Goal: Task Accomplishment & Management: Manage account settings

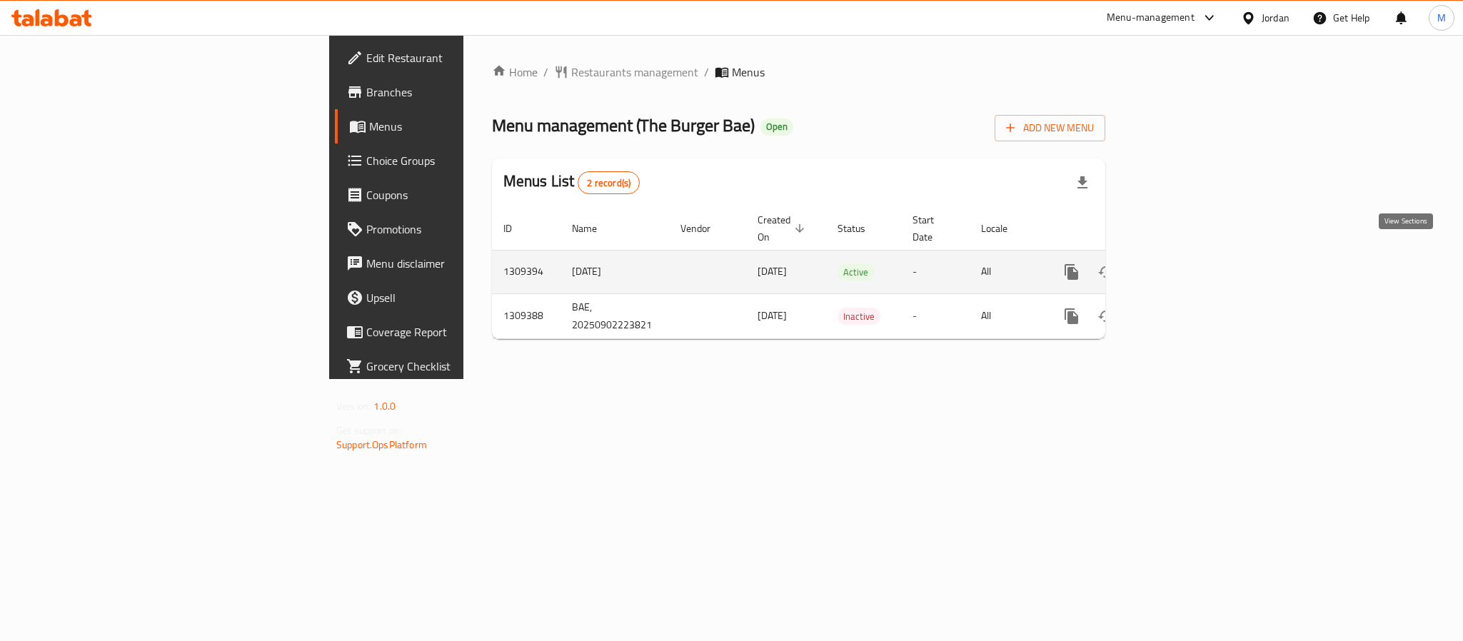
click at [1183, 263] on icon "enhanced table" at bounding box center [1174, 271] width 17 height 17
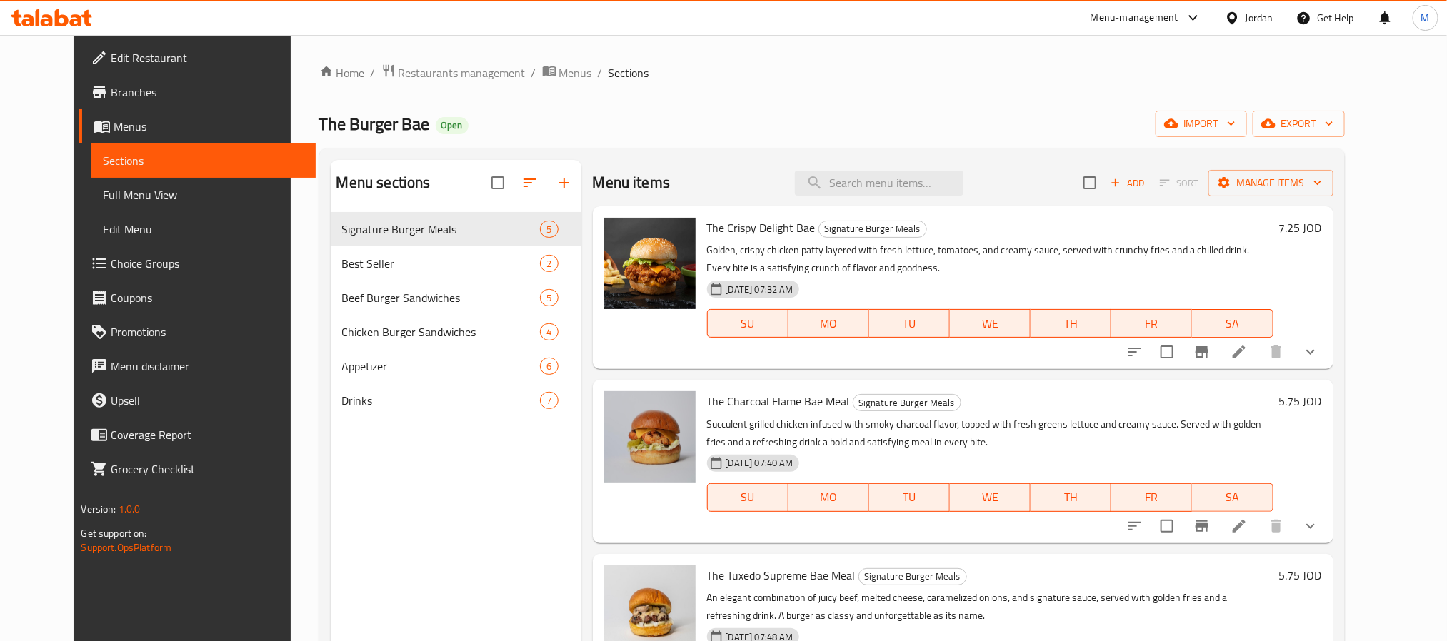
click at [111, 94] on span "Branches" at bounding box center [207, 92] width 193 height 17
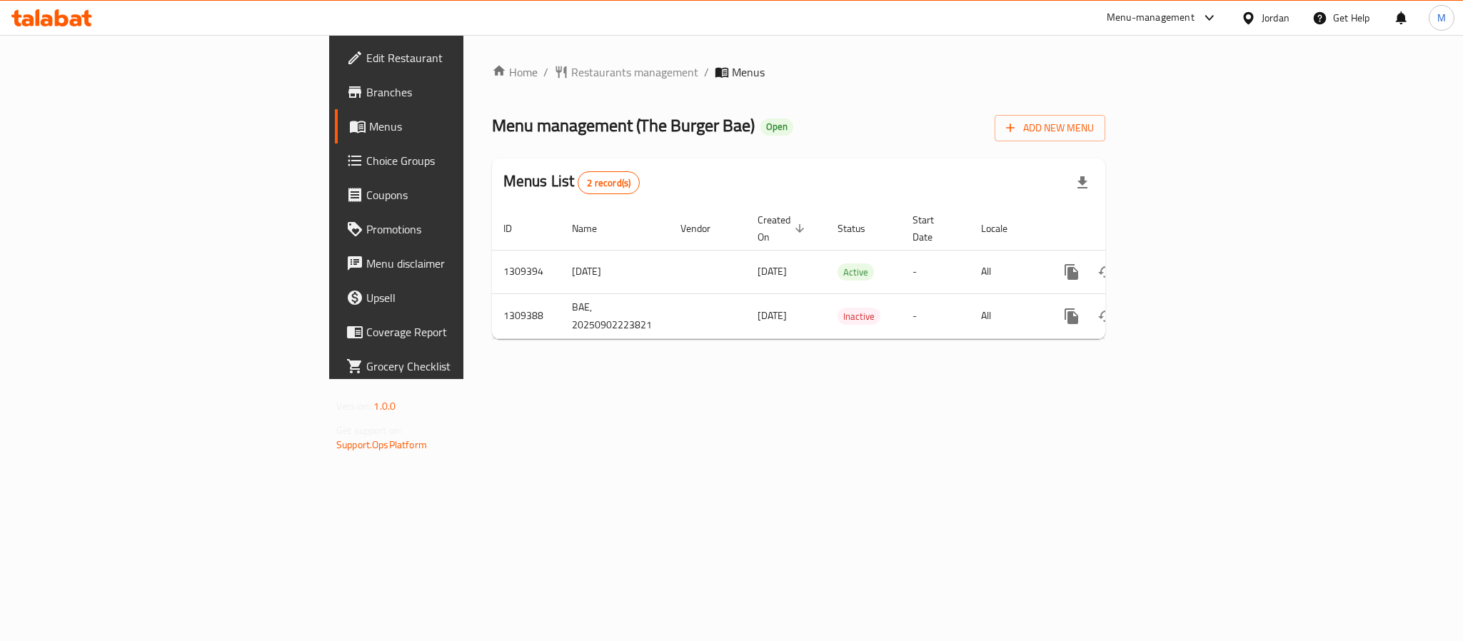
click at [492, 131] on span "Menu management ( The Burger Bae )" at bounding box center [623, 125] width 263 height 32
drag, startPoint x: 433, startPoint y: 131, endPoint x: 502, endPoint y: 129, distance: 69.3
click at [506, 131] on span "Menu management ( The Burger Bae )" at bounding box center [623, 125] width 263 height 32
copy span "The Burger Bae"
click at [810, 80] on ol "Home / Restaurants management / Menus" at bounding box center [798, 72] width 613 height 17
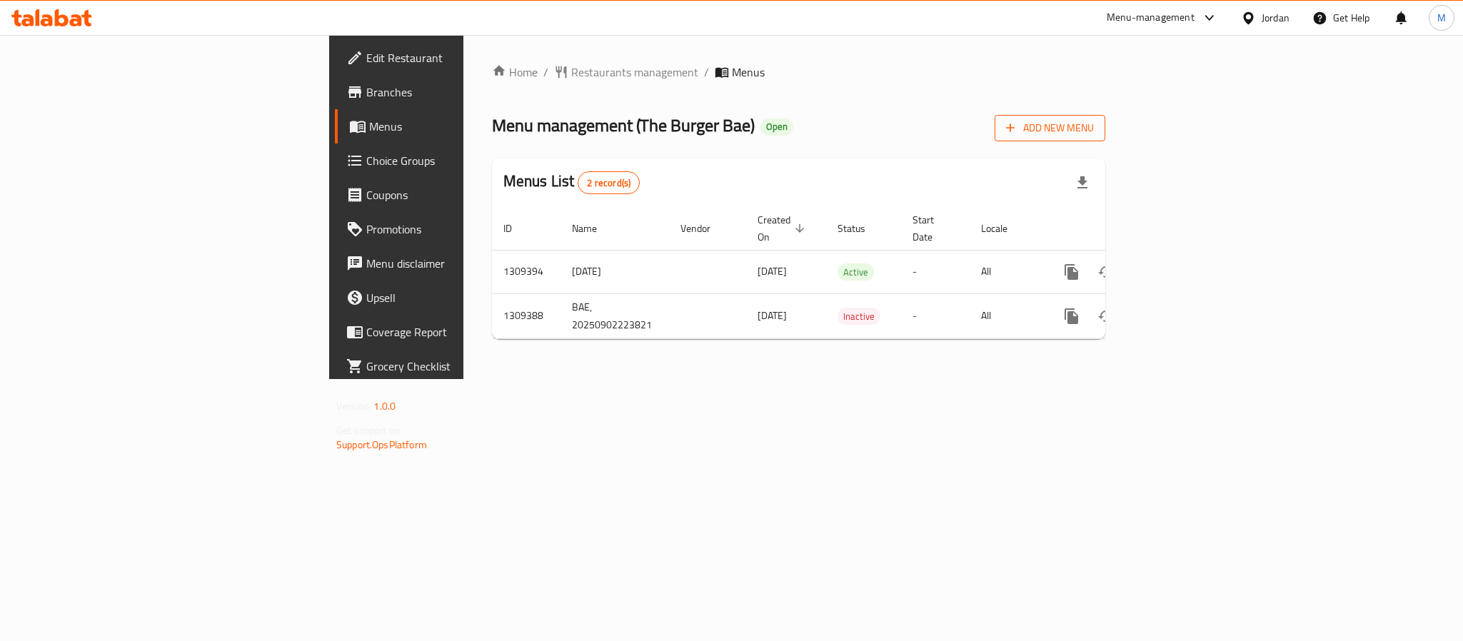
click at [1094, 122] on span "Add New Menu" at bounding box center [1050, 128] width 88 height 18
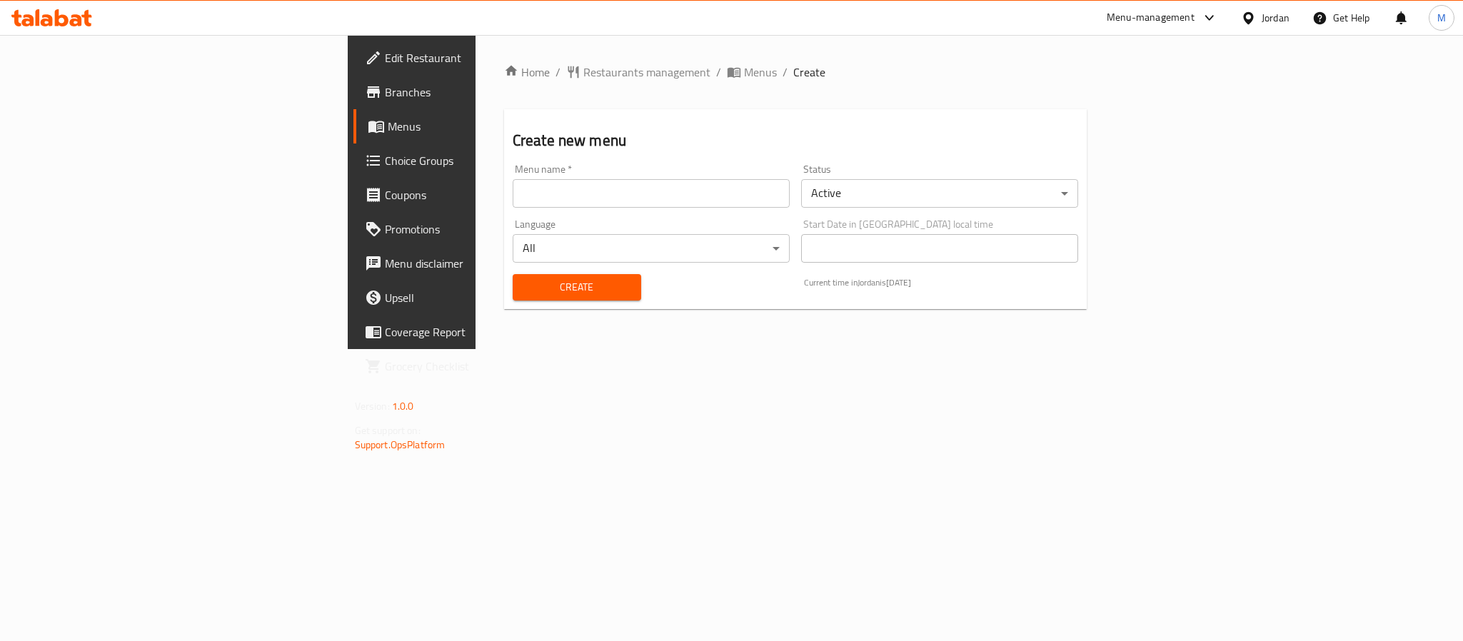
click at [695, 191] on input "text" at bounding box center [651, 193] width 277 height 29
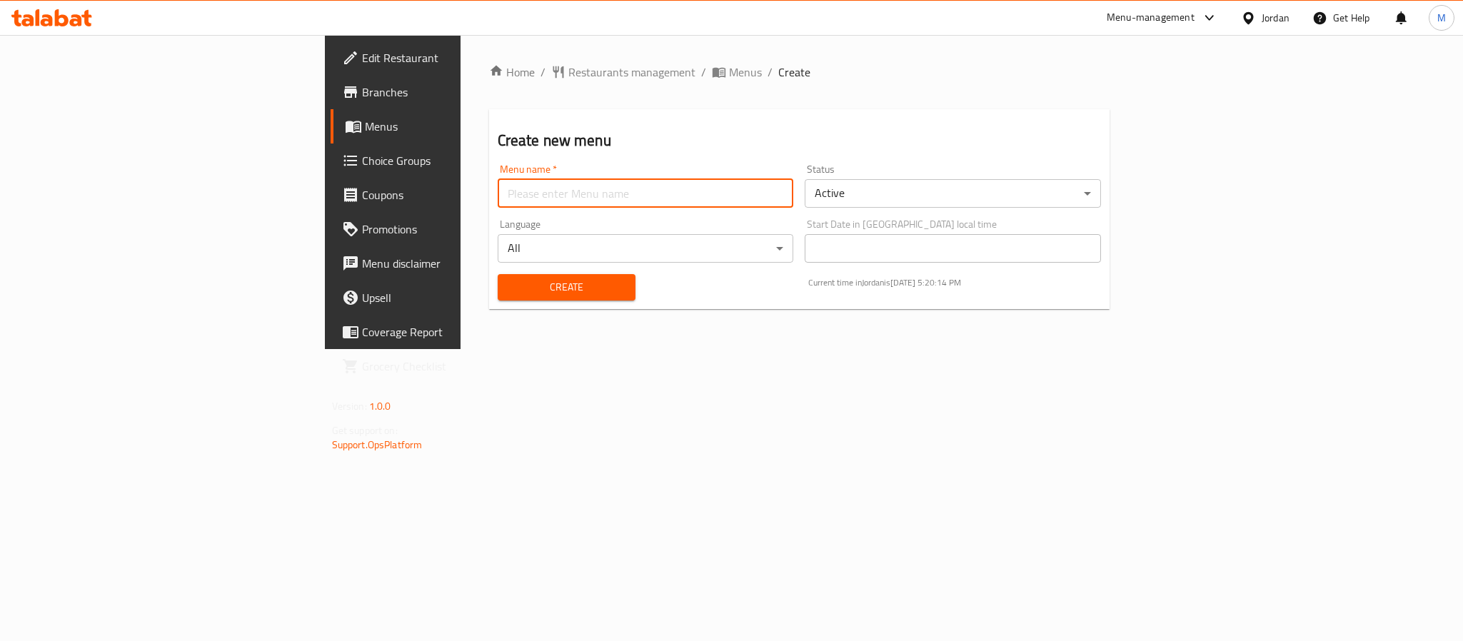
type input "New Menu 2025"
click at [864, 196] on body "​ Menu-management [GEOGRAPHIC_DATA] Get Help M Edit Restaurant Branches Menus C…" at bounding box center [731, 338] width 1463 height 606
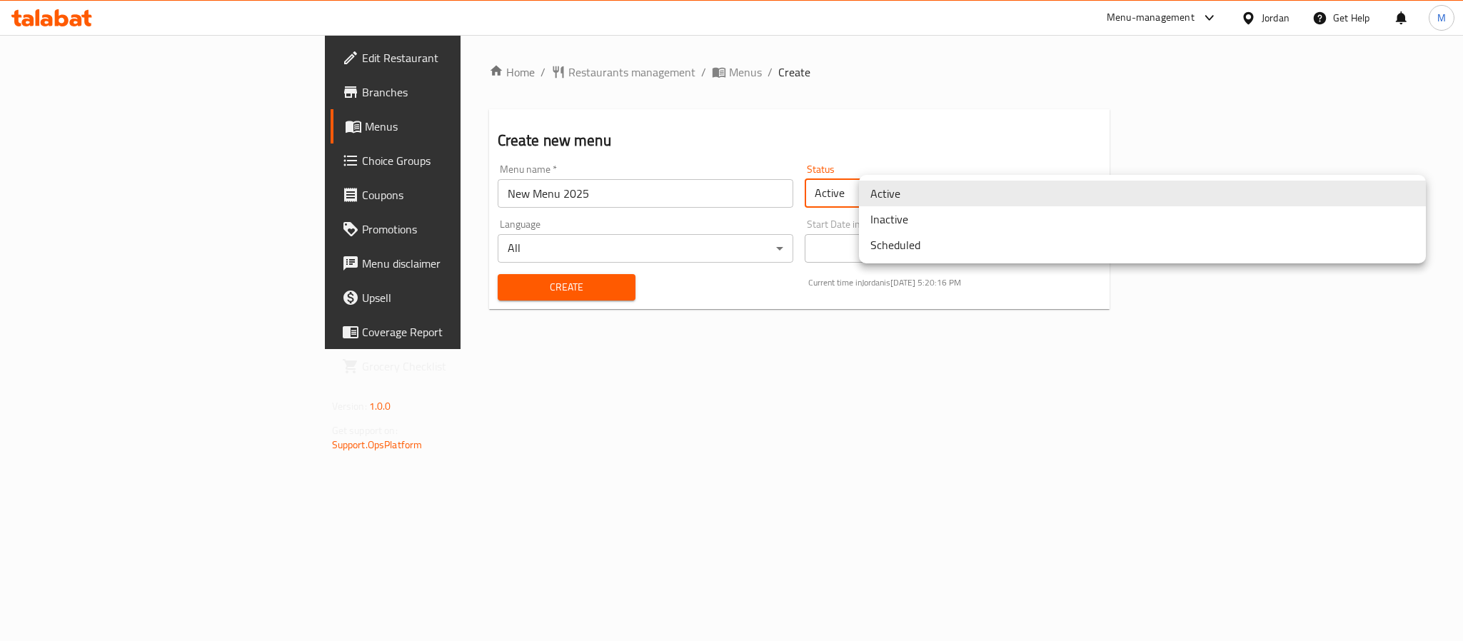
click at [904, 216] on li "Inactive" at bounding box center [1142, 219] width 567 height 26
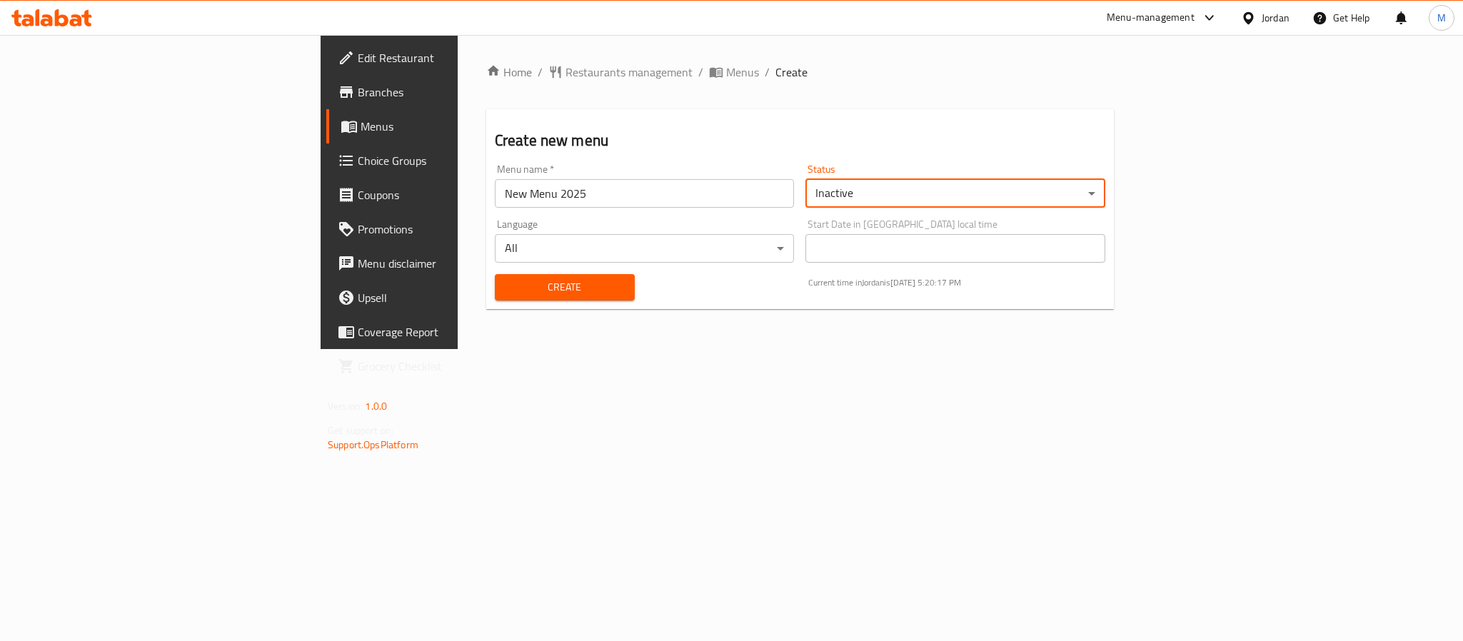
click at [506, 283] on span "Create" at bounding box center [564, 287] width 117 height 18
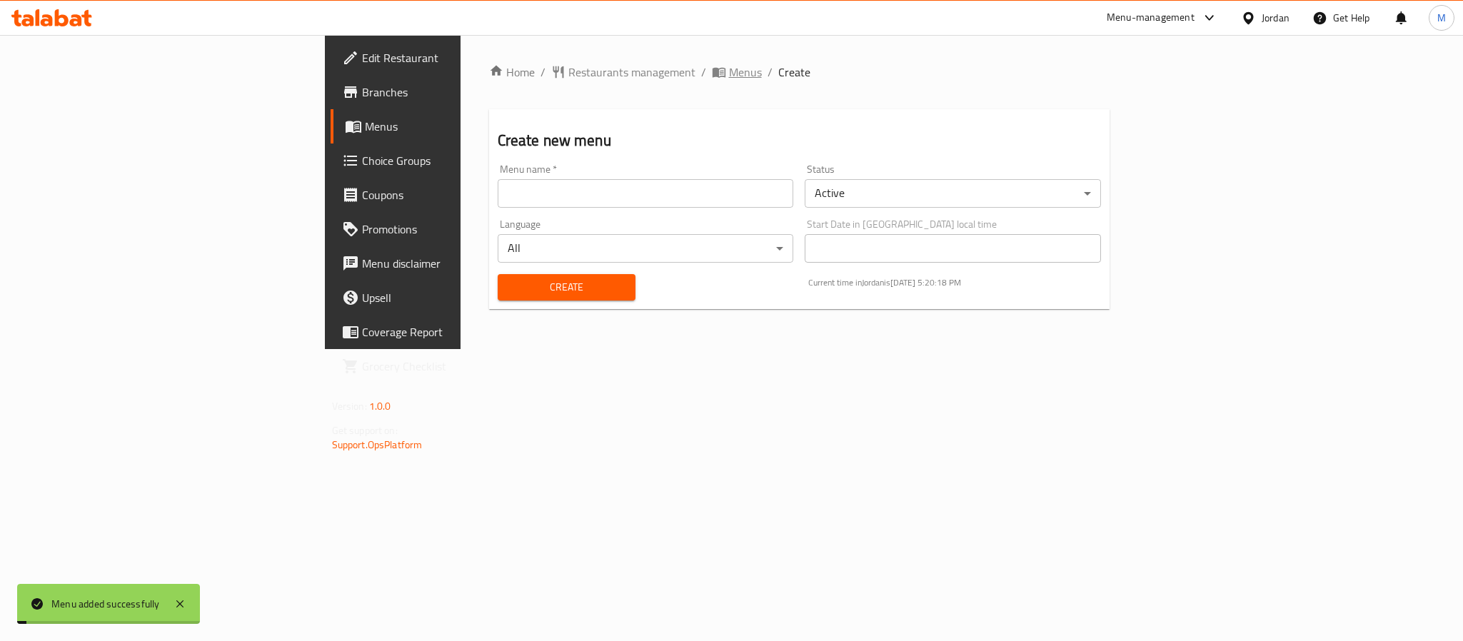
click at [729, 64] on span "Menus" at bounding box center [745, 72] width 33 height 17
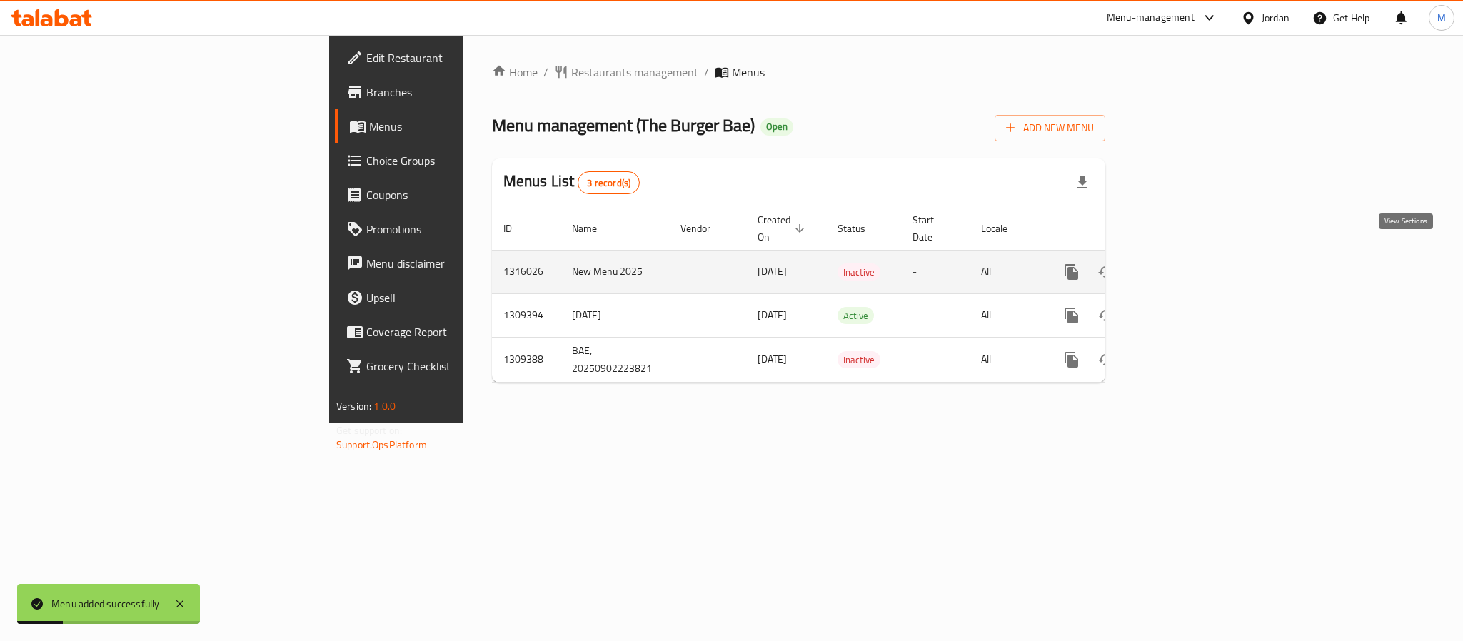
click at [1183, 263] on icon "enhanced table" at bounding box center [1174, 271] width 17 height 17
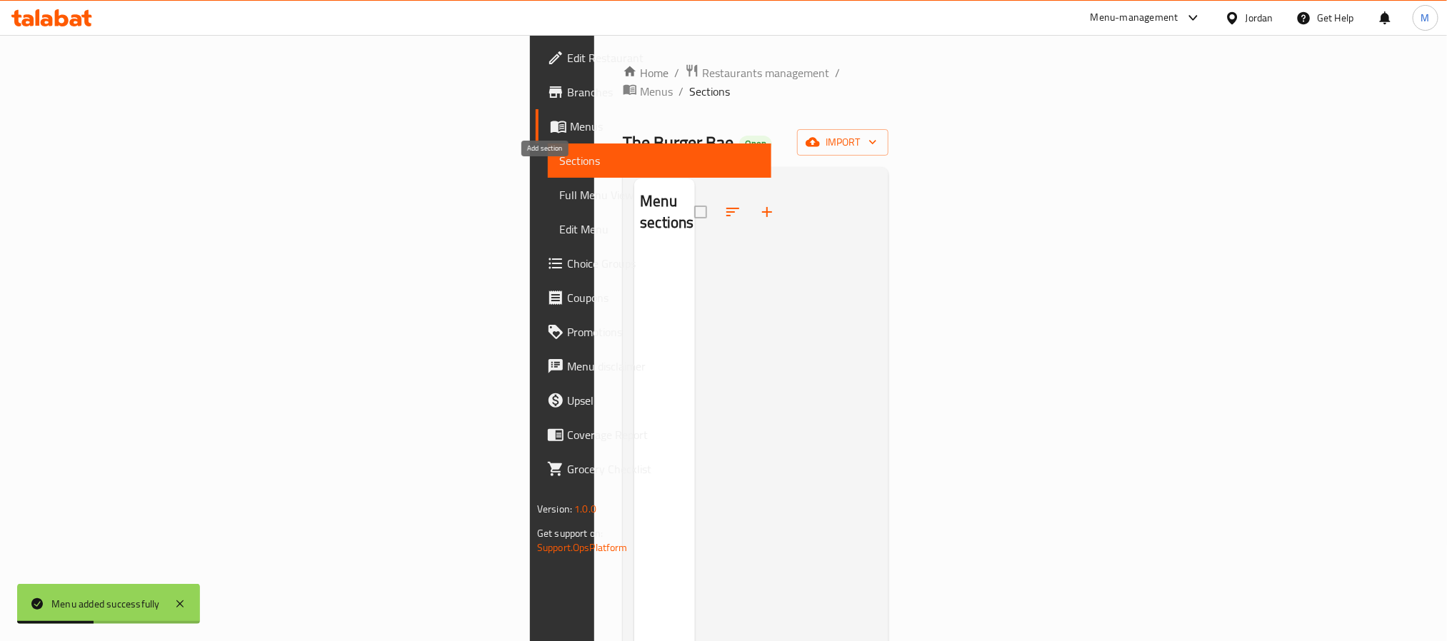
click at [758, 203] on icon "button" at bounding box center [766, 211] width 17 height 17
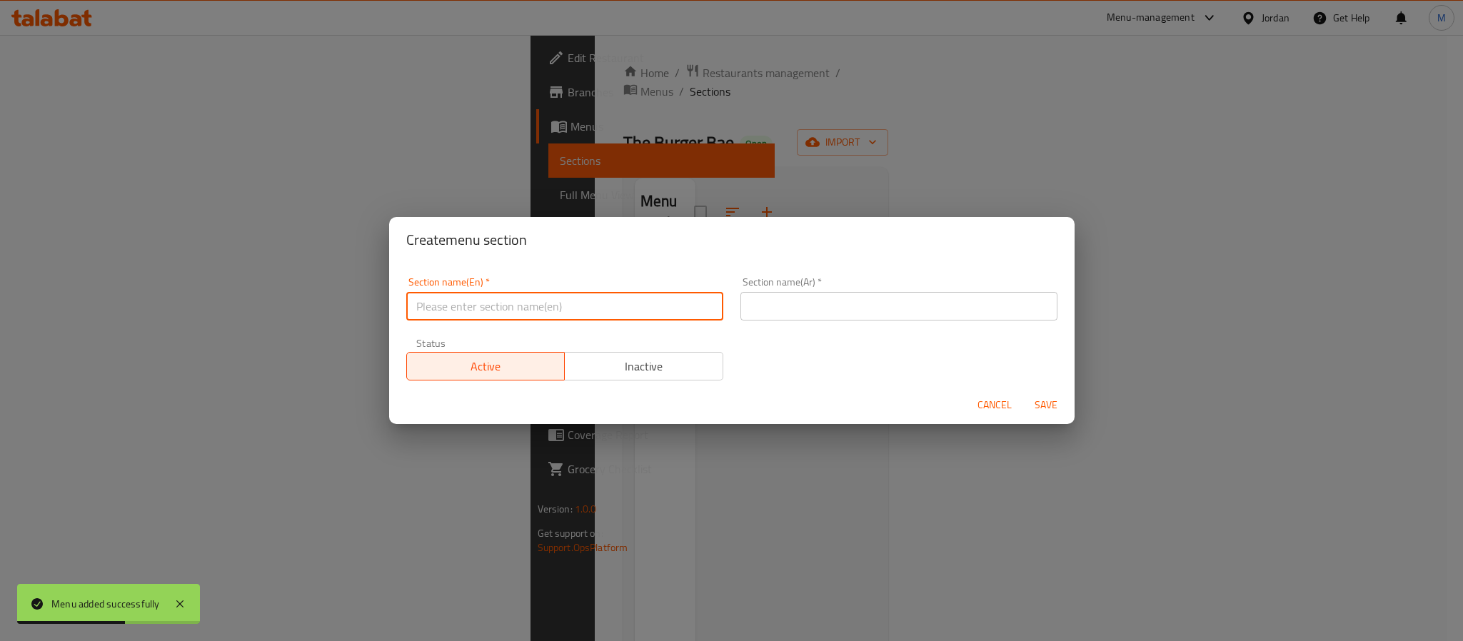
drag, startPoint x: 480, startPoint y: 311, endPoint x: 913, endPoint y: 331, distance: 433.8
click at [480, 311] on input "text" at bounding box center [564, 306] width 317 height 29
paste input "BEEF BURGER (Meals)"
type input "Beef Burger Meals"
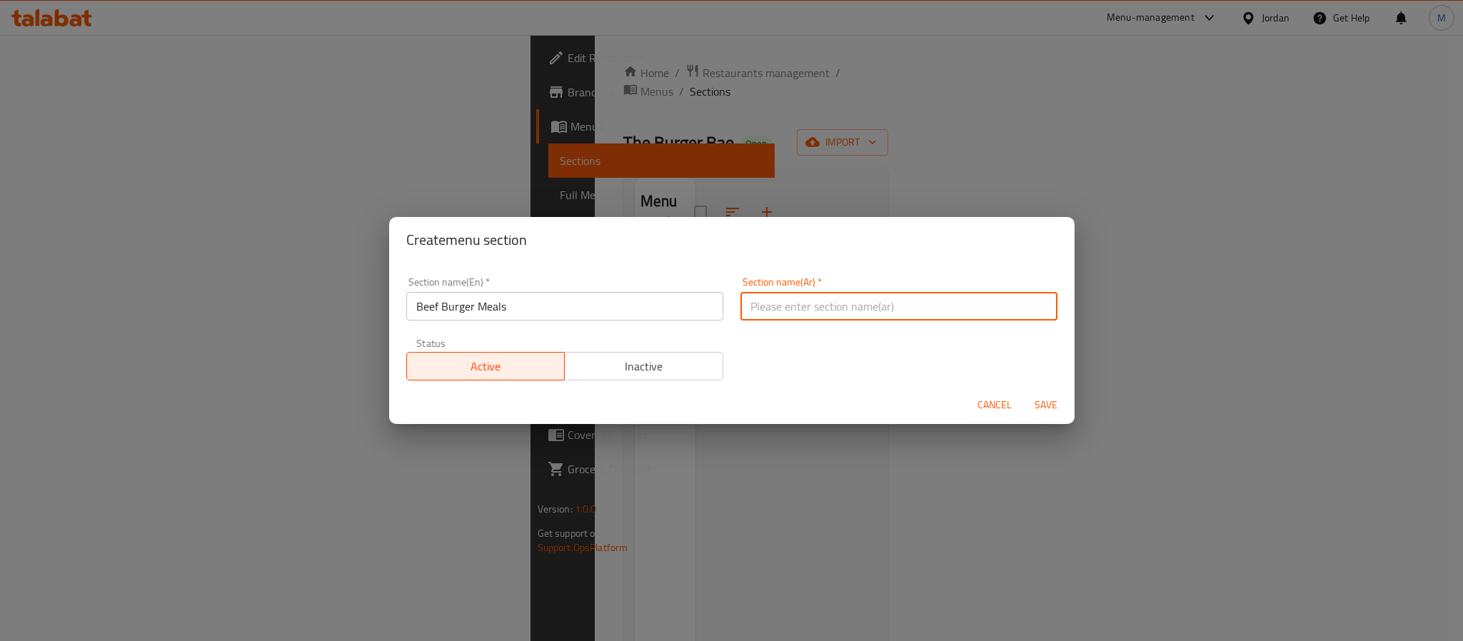
click at [962, 316] on input "text" at bounding box center [898, 306] width 317 height 29
paste input "وجبات برجر لحم البقر"
type input "وجبات برجر اللحم البقري"
click at [1023, 392] on button "Save" at bounding box center [1046, 405] width 46 height 26
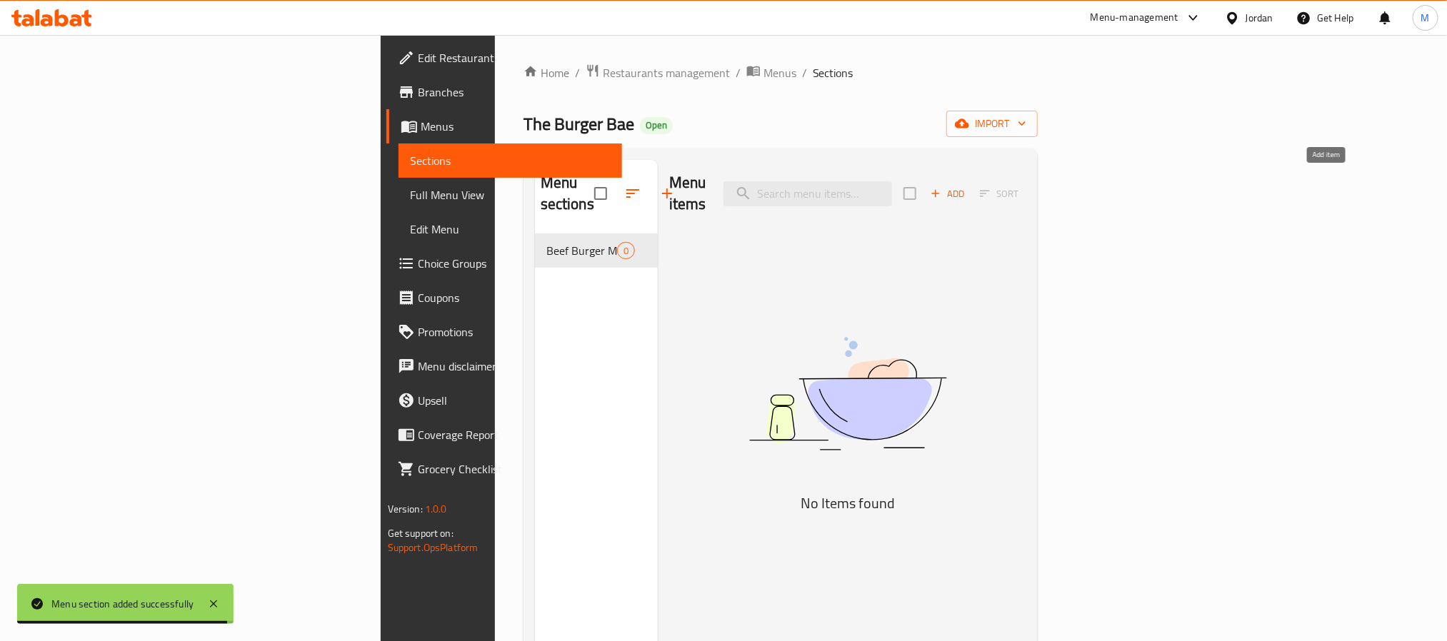
click at [967, 186] on span "Add" at bounding box center [947, 194] width 39 height 16
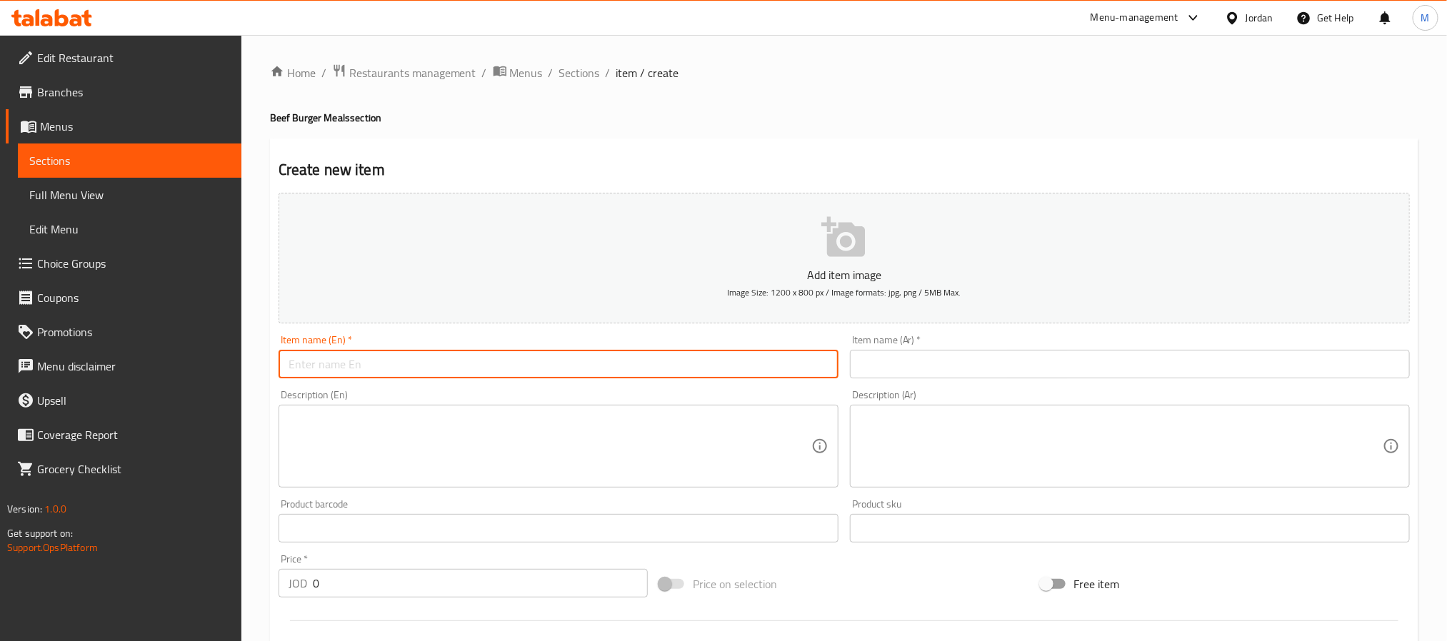
drag, startPoint x: 773, startPoint y: 358, endPoint x: 778, endPoint y: 350, distance: 9.9
click at [774, 360] on input "text" at bounding box center [558, 364] width 560 height 29
paste input "Burger BAE Classic"
type input "Burger BAE Classic"
click at [405, 470] on textarea at bounding box center [549, 447] width 523 height 68
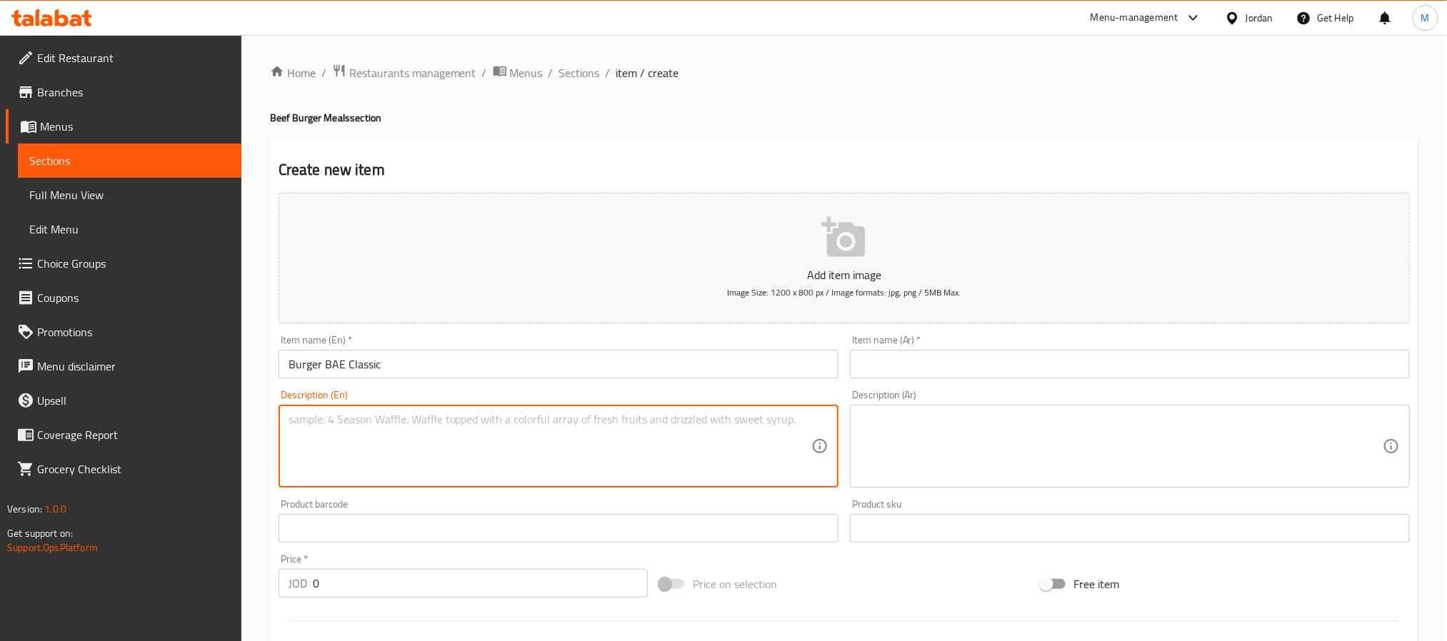
paste textarea "75g Angus beef, cheddar cheese, onions, lettuce, pickles and BAE's special sauc…"
type textarea "75g Angus beef, cheddar cheese, onions, lettuce, pickles and BAE's special sauc…"
click at [897, 416] on textarea at bounding box center [1121, 447] width 523 height 68
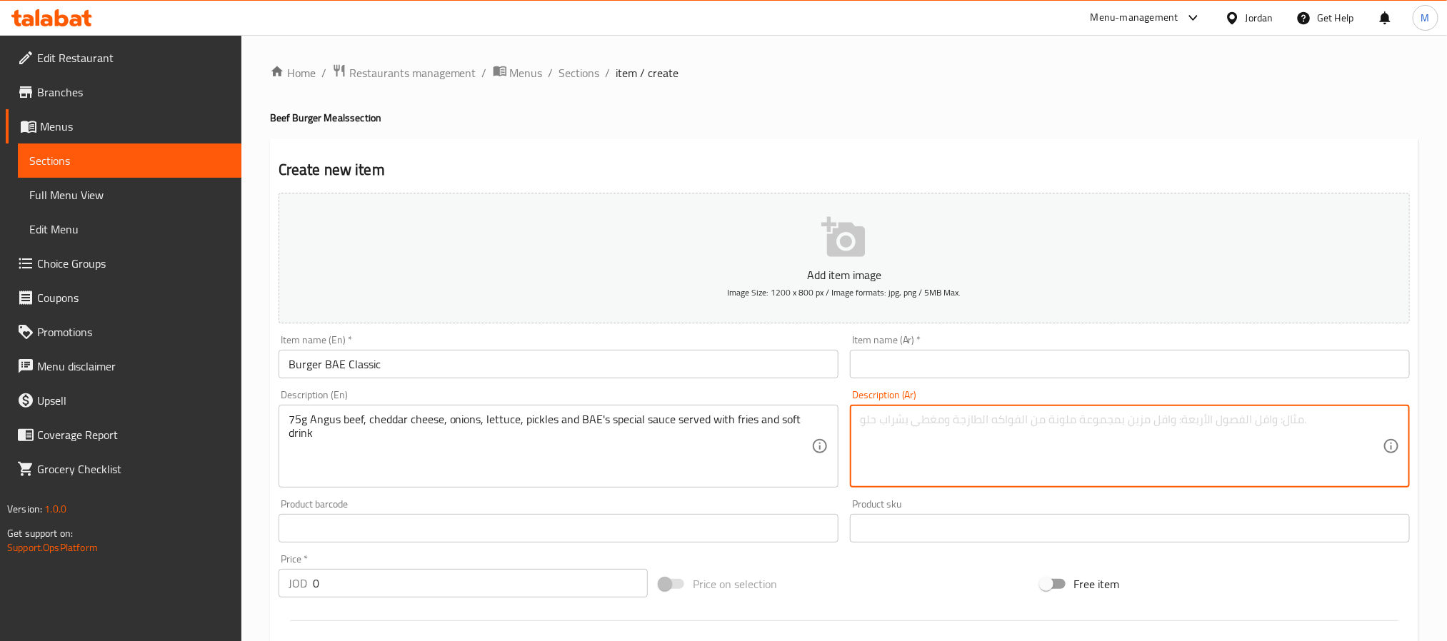
paste textarea "لحم بقري أنجوس ٧٥ جرام، جبنة شيدر، بصل، خس، مخلل و صلصة باي الخاصة تقدم مع بطاط…"
type textarea "لحم بقري أنجوس ٧٥ جرام، جبنة شيدر، بصل، خس، مخلل و صلصة باي الخاصة تقدم مع بطاط…"
click at [924, 363] on input "text" at bounding box center [1130, 364] width 560 height 29
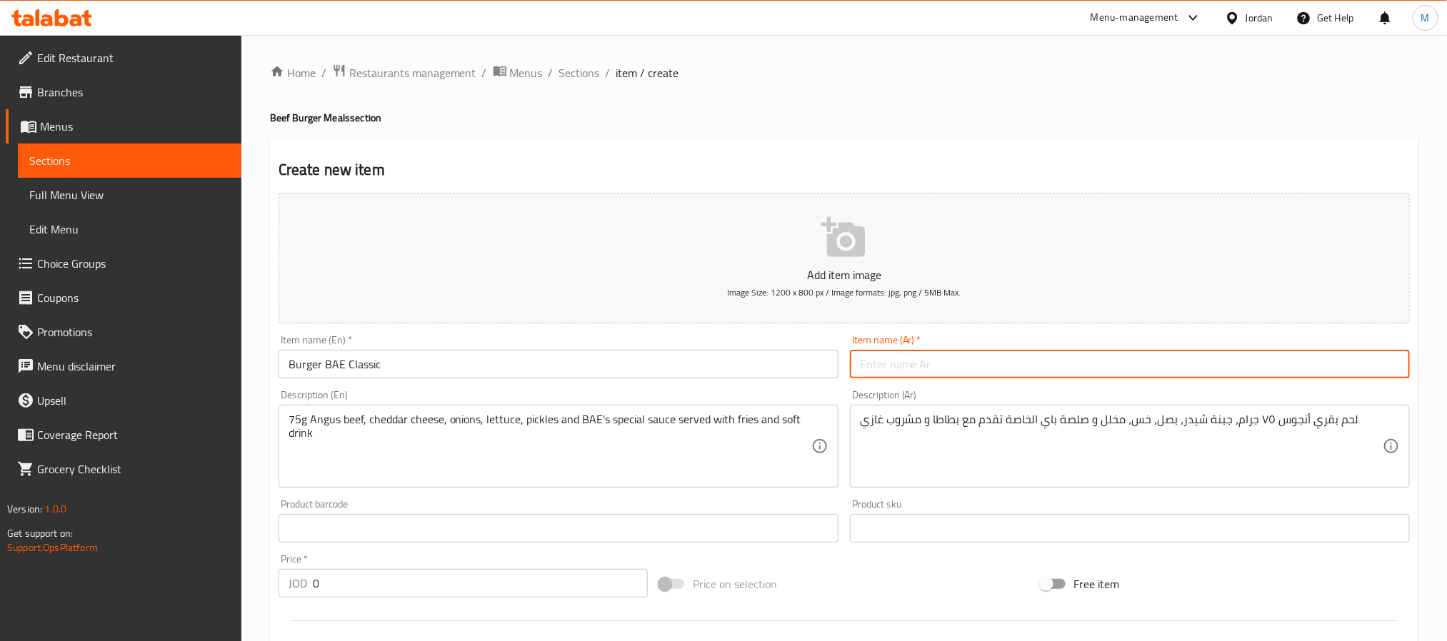
paste input "برجر بي ايه اي كلاسيك"
click at [906, 376] on input "برجر بي ايه اي كلاسيك" at bounding box center [1130, 364] width 560 height 29
paste input "اي"
type input "برجر باي كلاسيك"
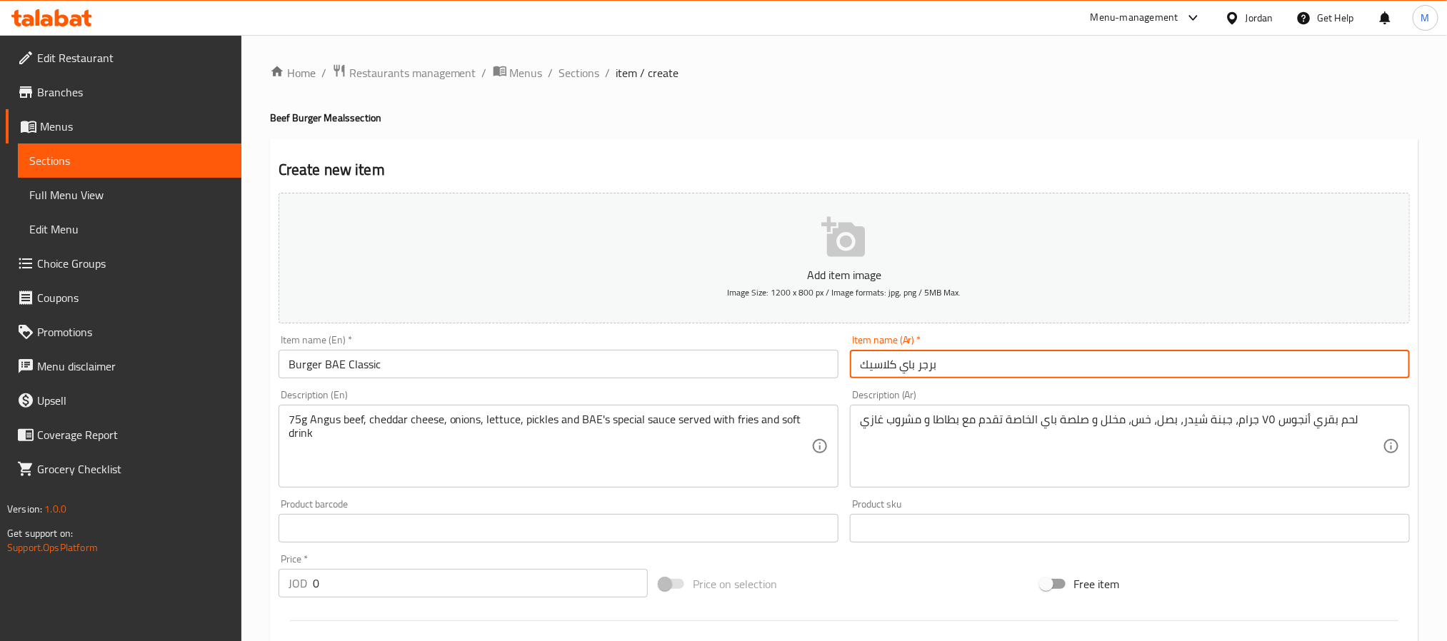
click at [540, 579] on input "0" at bounding box center [480, 583] width 335 height 29
paste input "5.75"
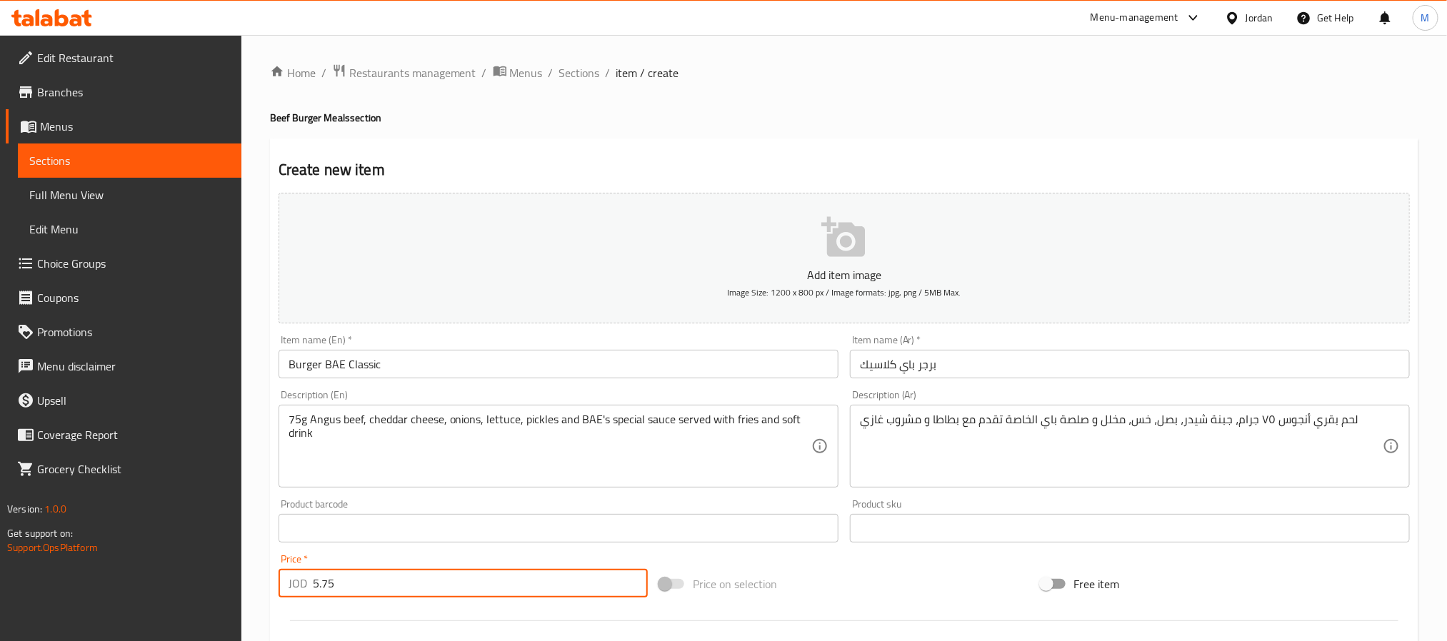
type input "5.75"
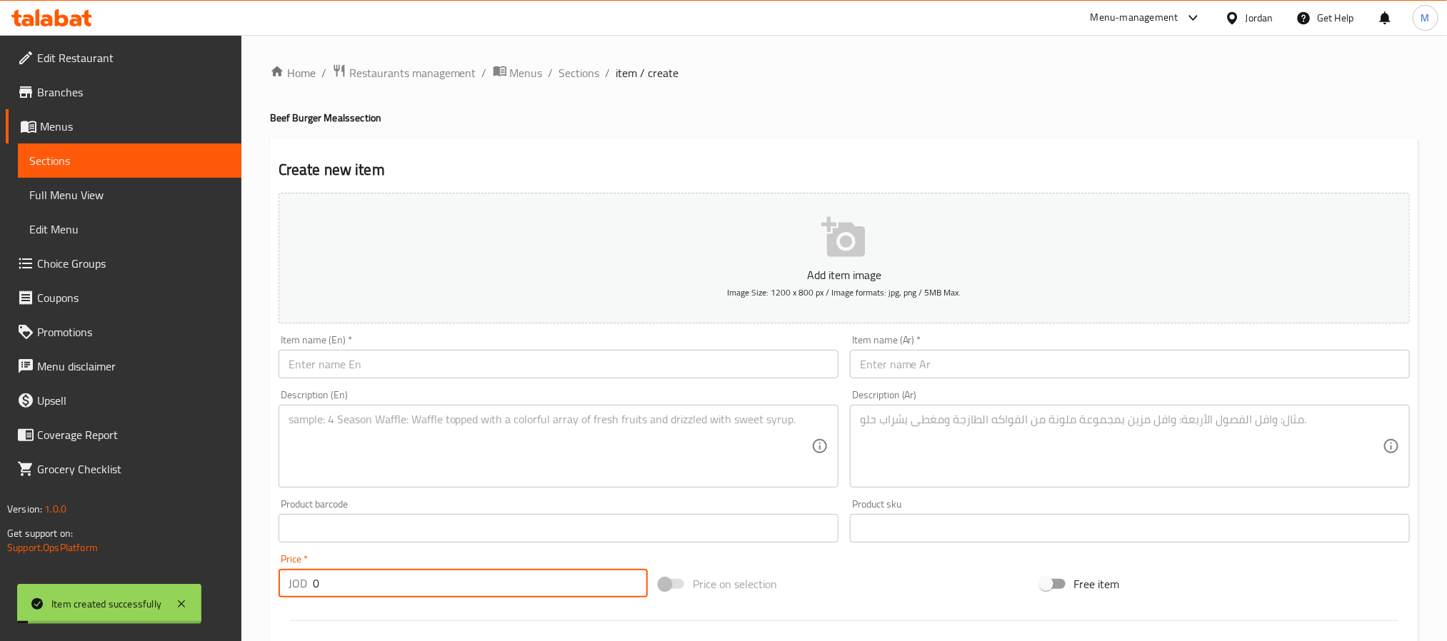
paste input "5.75"
type input "5.75"
click at [472, 368] on input "text" at bounding box center [558, 364] width 560 height 29
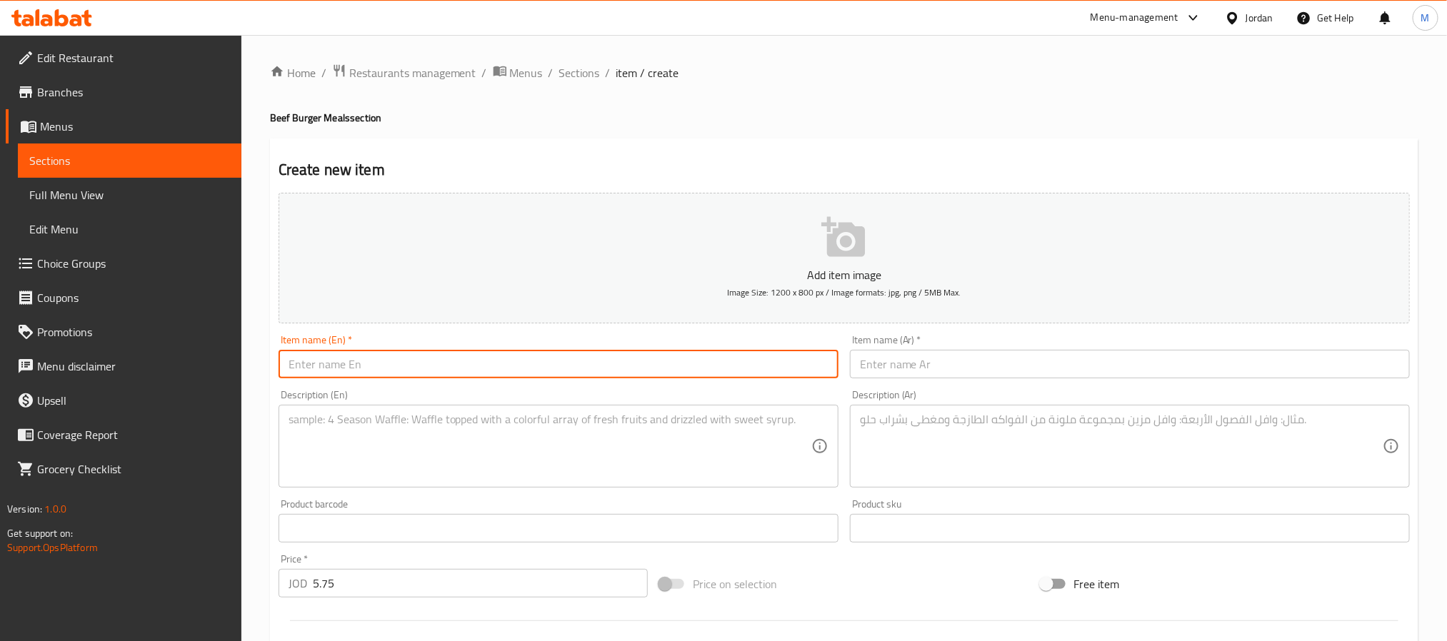
paste input "Tuxedo BAE Classifed"
type input "Tuxedo BAE Classified"
click at [578, 421] on textarea at bounding box center [549, 447] width 523 height 68
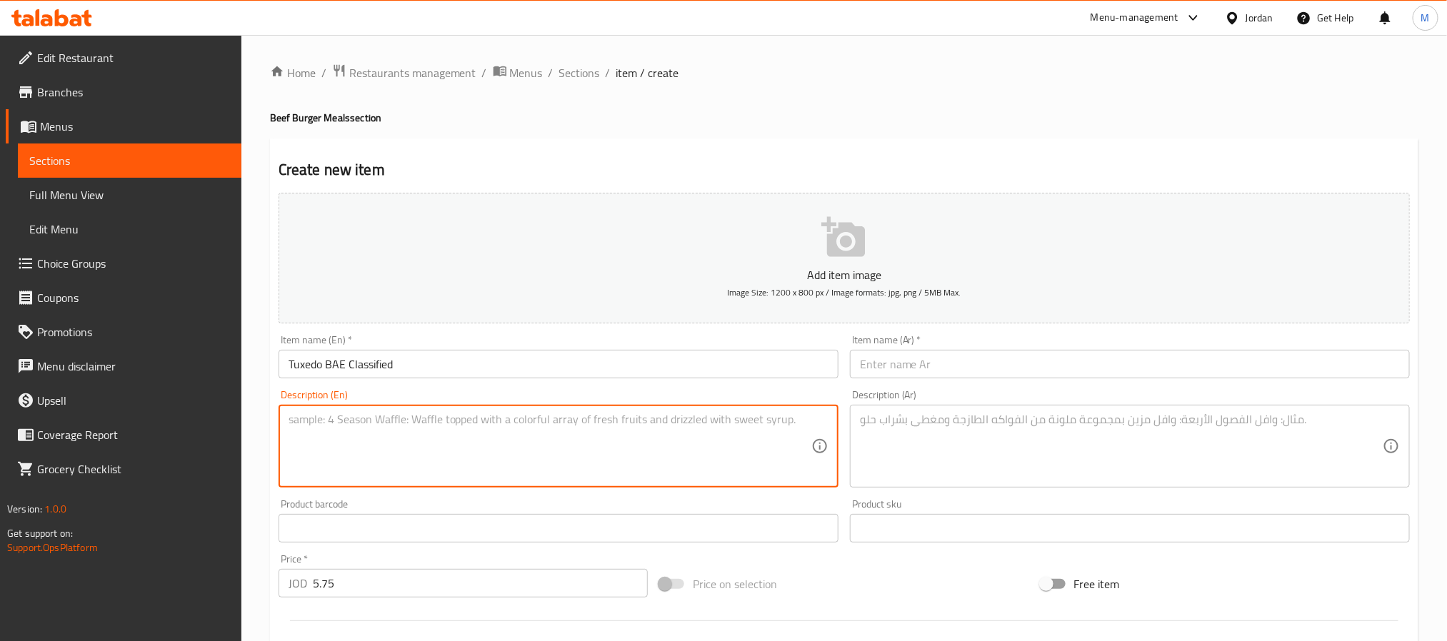
paste textarea "75g Angus beef, Emmental cheese Swiss, mayonnaise, truffle sauce, pickle, onion…"
type textarea "75g Angus beef, Emmental cheese Swiss, mayonnaise, truffle sauce, pickle, onion…"
click at [905, 450] on textarea at bounding box center [1121, 447] width 523 height 68
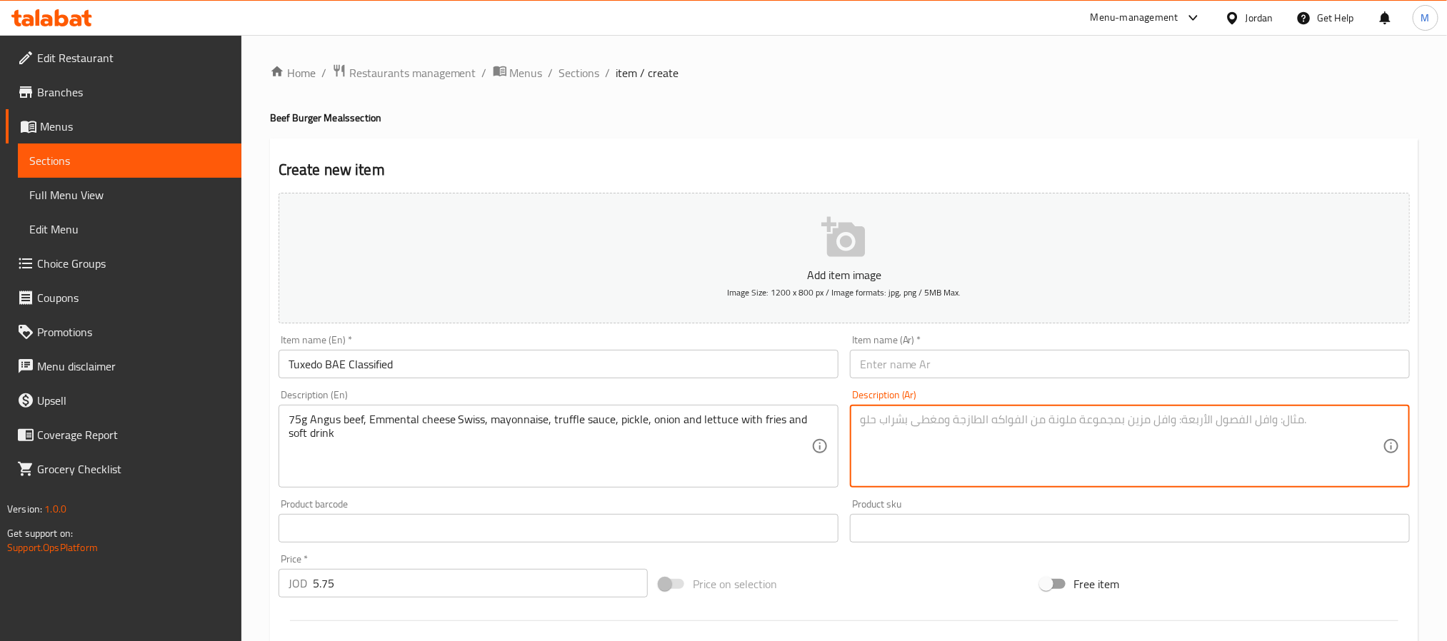
paste textarea "لحم بقري أنجوس٧٥ جرام، [PERSON_NAME]، مايونيز، صوص ترافل، مخلل، بصل و خس تقدم م…"
type textarea "لحم بقري أنجوس٧٥ جرام، [PERSON_NAME]، مايونيز، صوص ترافل، مخلل، بصل و خس تقدم م…"
click at [578, 364] on input "Tuxedo BAE Classified" at bounding box center [558, 364] width 560 height 29
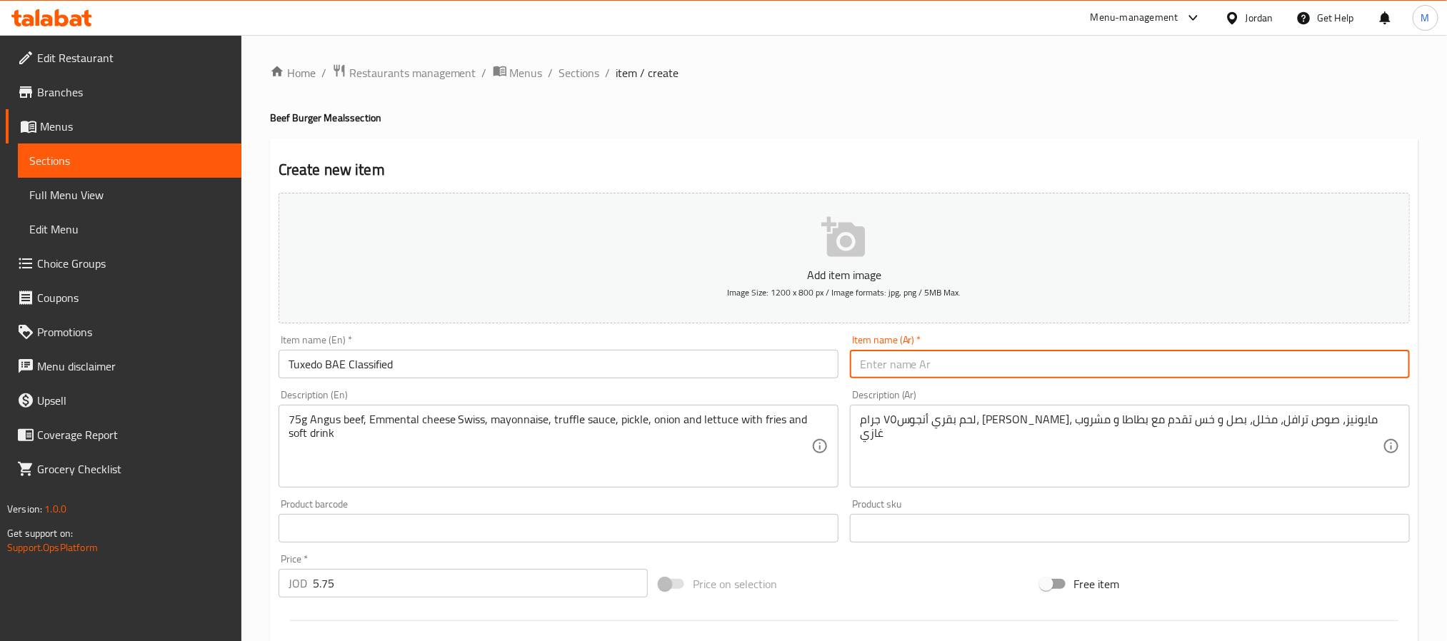
drag, startPoint x: 971, startPoint y: 360, endPoint x: 930, endPoint y: 376, distance: 43.6
click at [971, 360] on input "text" at bounding box center [1130, 364] width 560 height 29
type input "ا"
type input "[PERSON_NAME] كلاسيفايد"
click at [366, 580] on input "5.75" at bounding box center [480, 583] width 335 height 29
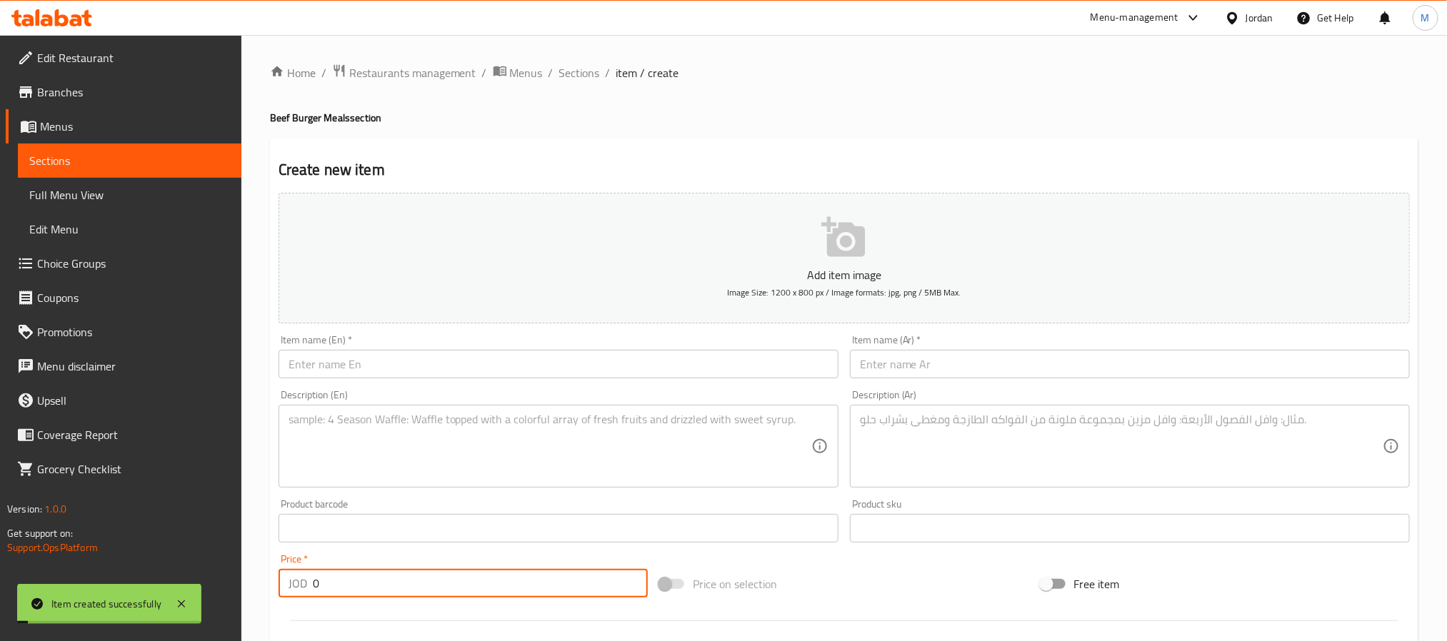
paste input "5.75"
type input "5.75"
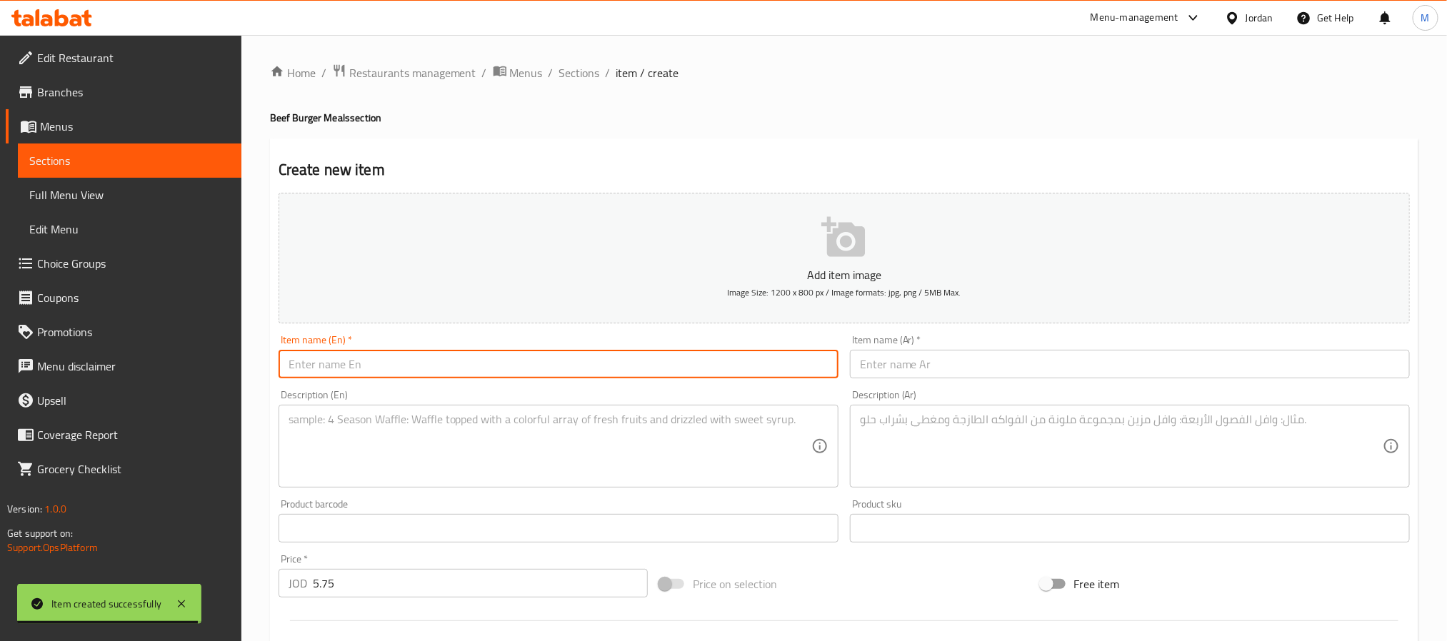
click at [390, 358] on input "text" at bounding box center [558, 364] width 560 height 29
paste input "Smoked BAE Creative"
type input "Smoked BAE Creative"
click at [405, 448] on textarea at bounding box center [549, 447] width 523 height 68
paste textarea "75g Angus beef, onions, pickles, smoked cheese, cheddar cheese, beef bacon and …"
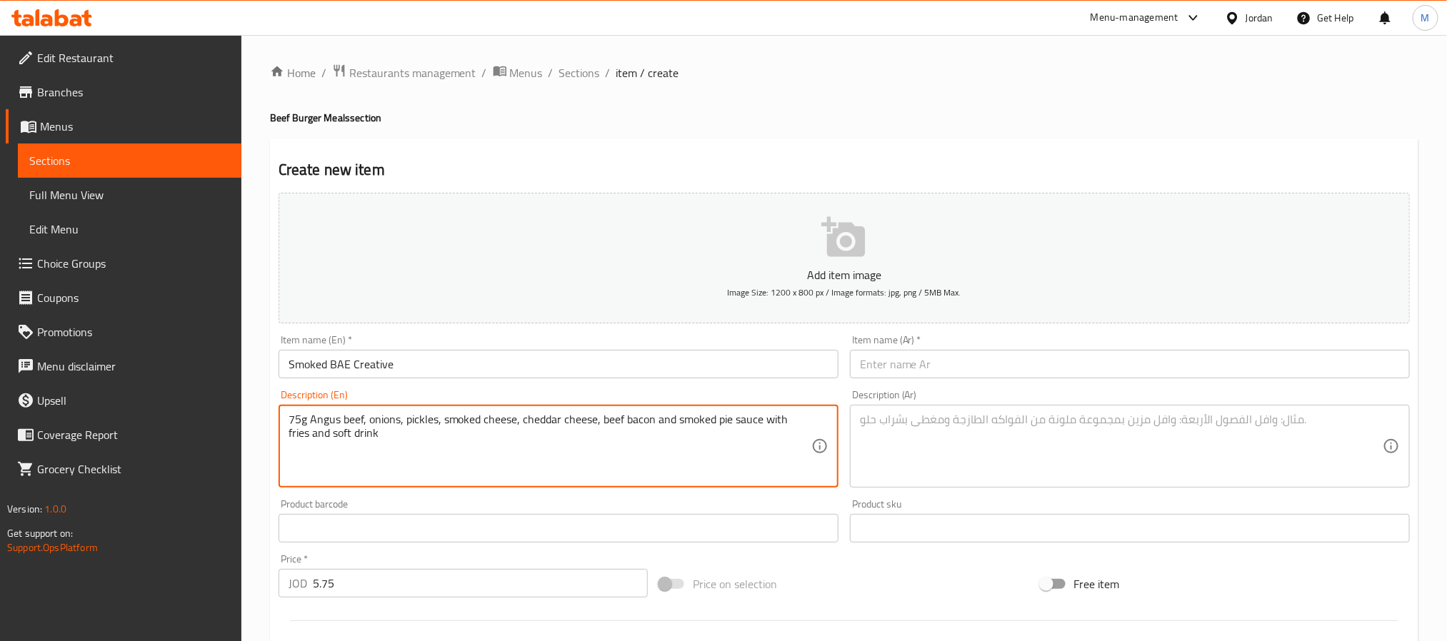
type textarea "75g Angus beef, onions, pickles, smoked cheese, cheddar cheese, beef bacon and …"
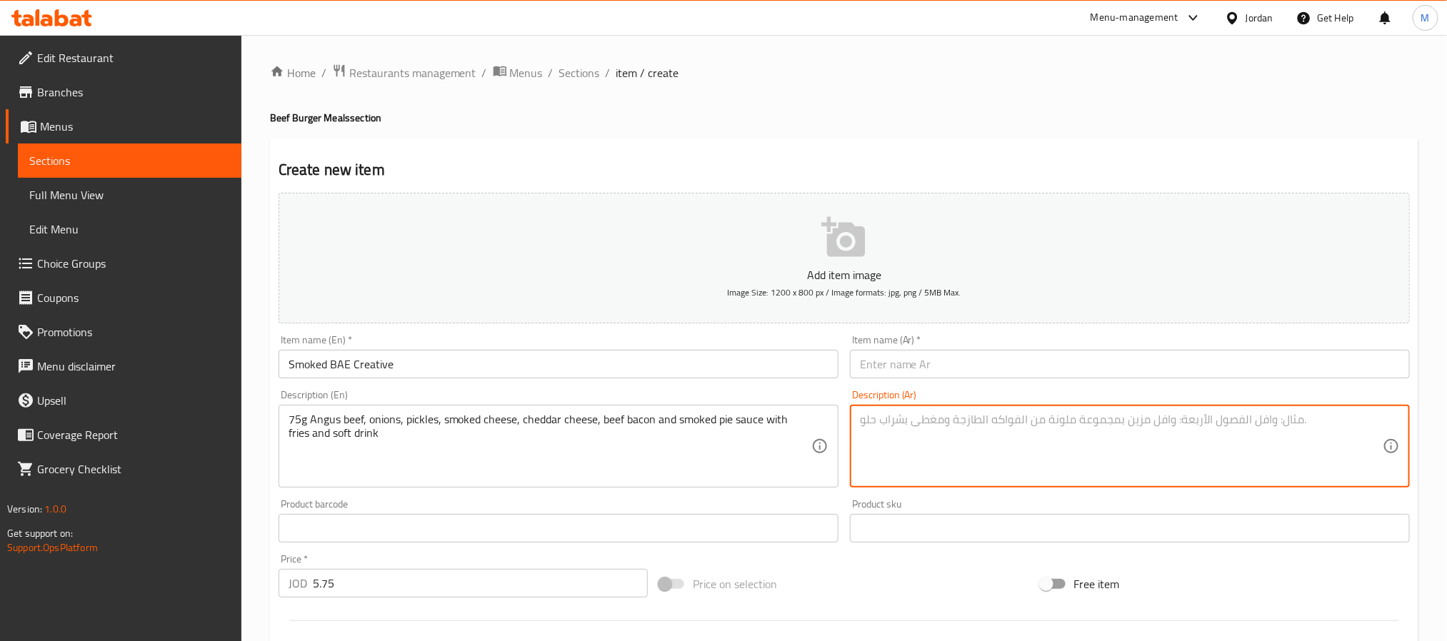
click at [915, 450] on textarea at bounding box center [1121, 447] width 523 height 68
paste textarea "لحم بقري أنجوس٧٥ جرام، بصل ، مخلل، جبن مدخن، [PERSON_NAME]، لحم بقري مقدد و صلص…"
type textarea "لحم بقري أنجوس٧٥ جرام، بصل ، مخلل، جبن مدخن، [PERSON_NAME]، لحم بقري مقدد و صلص…"
click at [335, 369] on input "Smoked BAE Creative" at bounding box center [558, 364] width 560 height 29
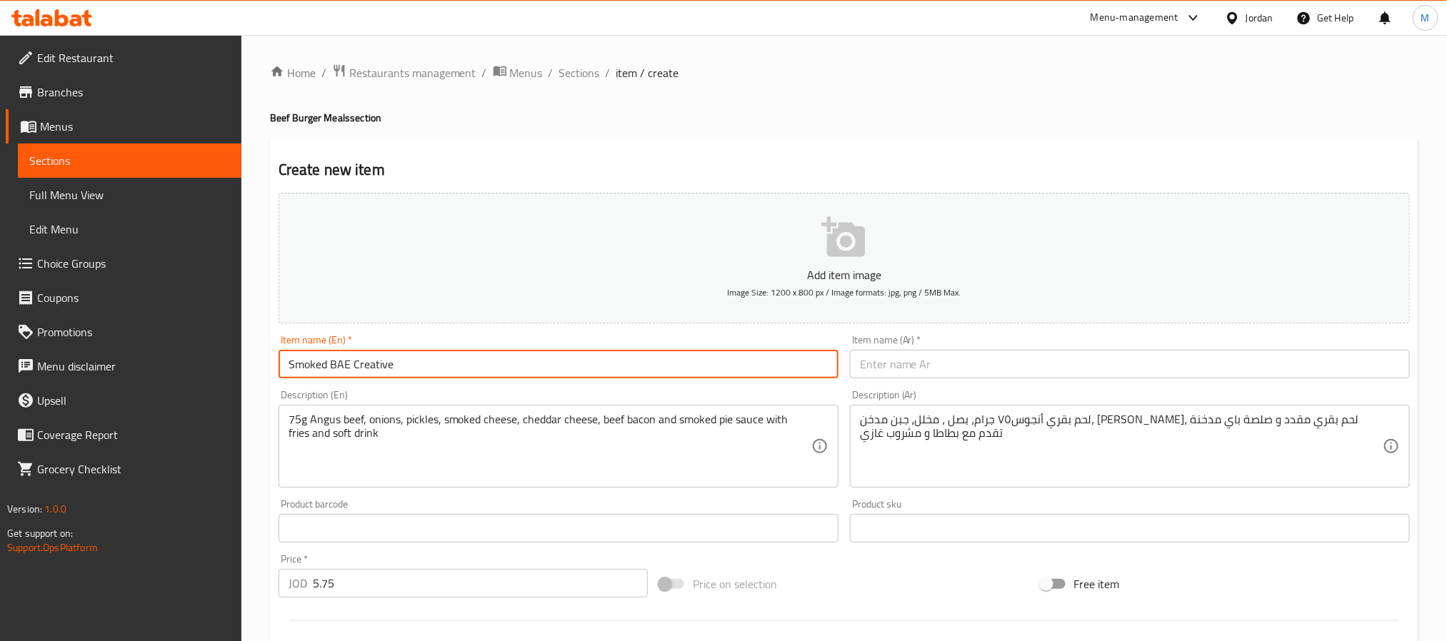
click at [335, 369] on input "Smoked BAE Creative" at bounding box center [558, 364] width 560 height 29
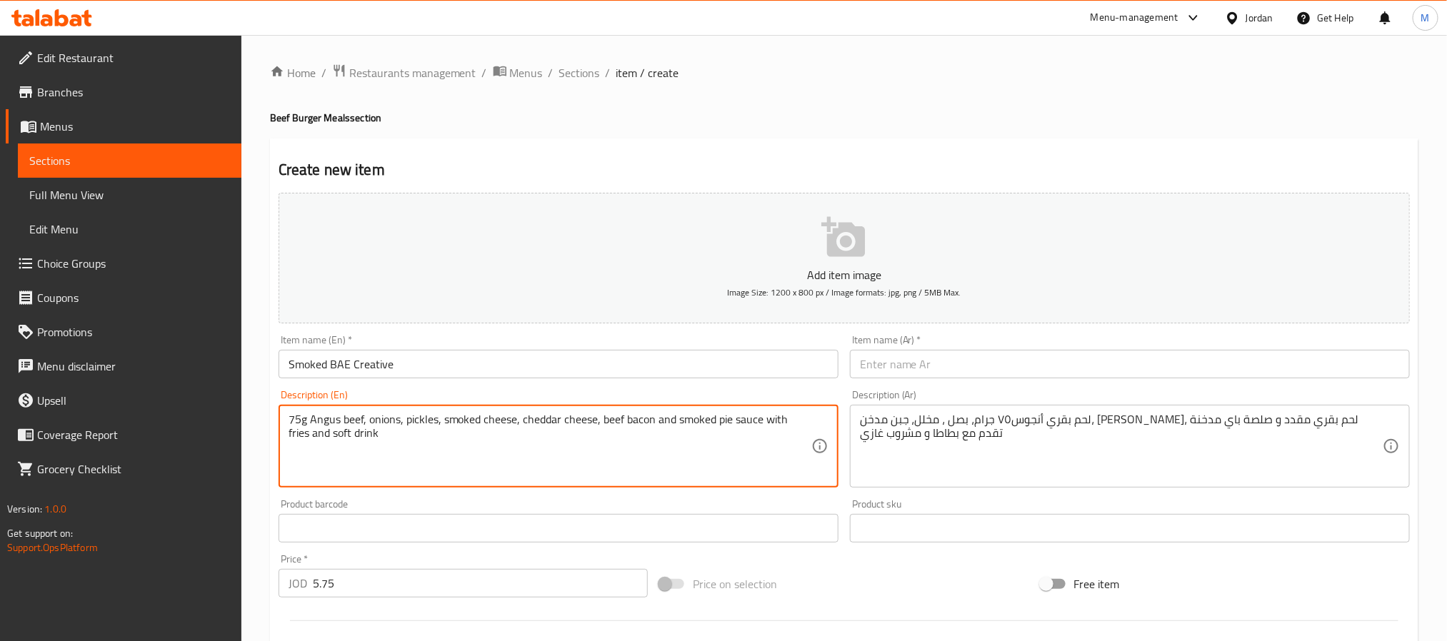
click at [722, 424] on textarea "75g Angus beef, onions, pickles, smoked cheese, cheddar cheese, beef bacon and …" at bounding box center [549, 447] width 523 height 68
paste textarea "BAE"
type textarea "75g Angus beef, onions, pickles, smoked cheese, cheddar cheese, beef bacon and …"
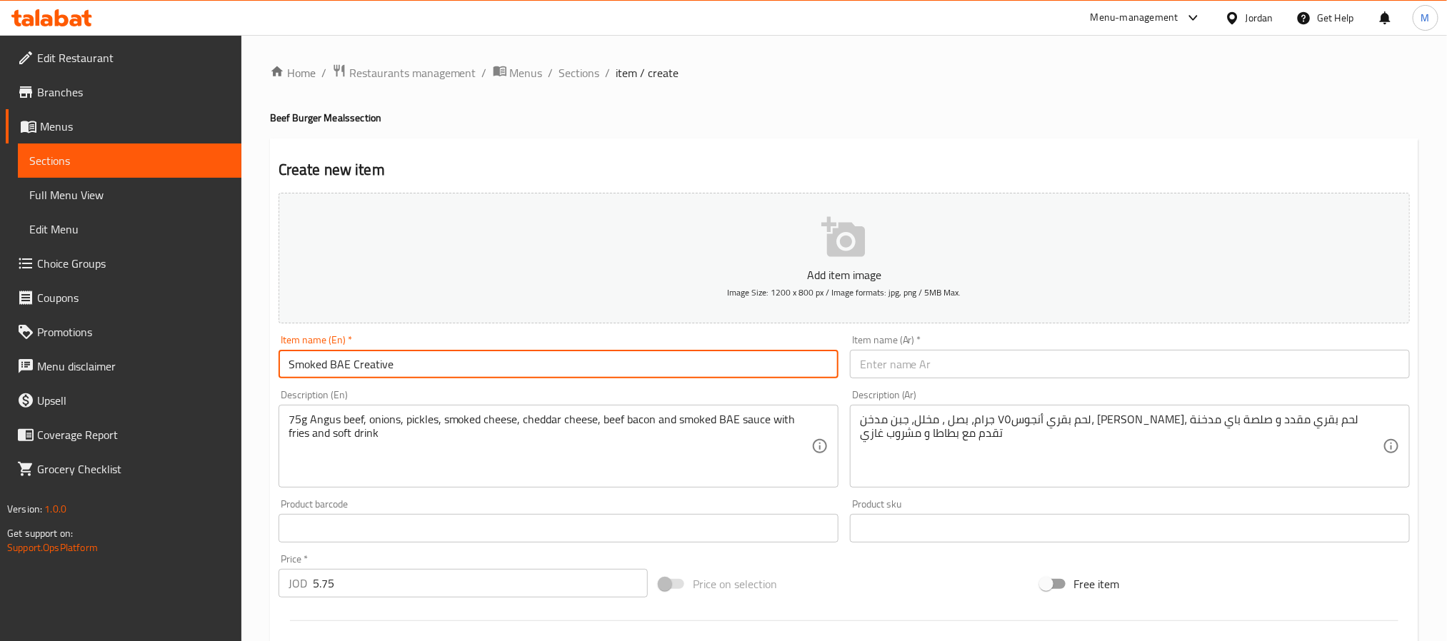
click at [471, 368] on input "Smoked BAE Creative" at bounding box center [558, 364] width 560 height 29
click at [1024, 360] on input "text" at bounding box center [1130, 364] width 560 height 29
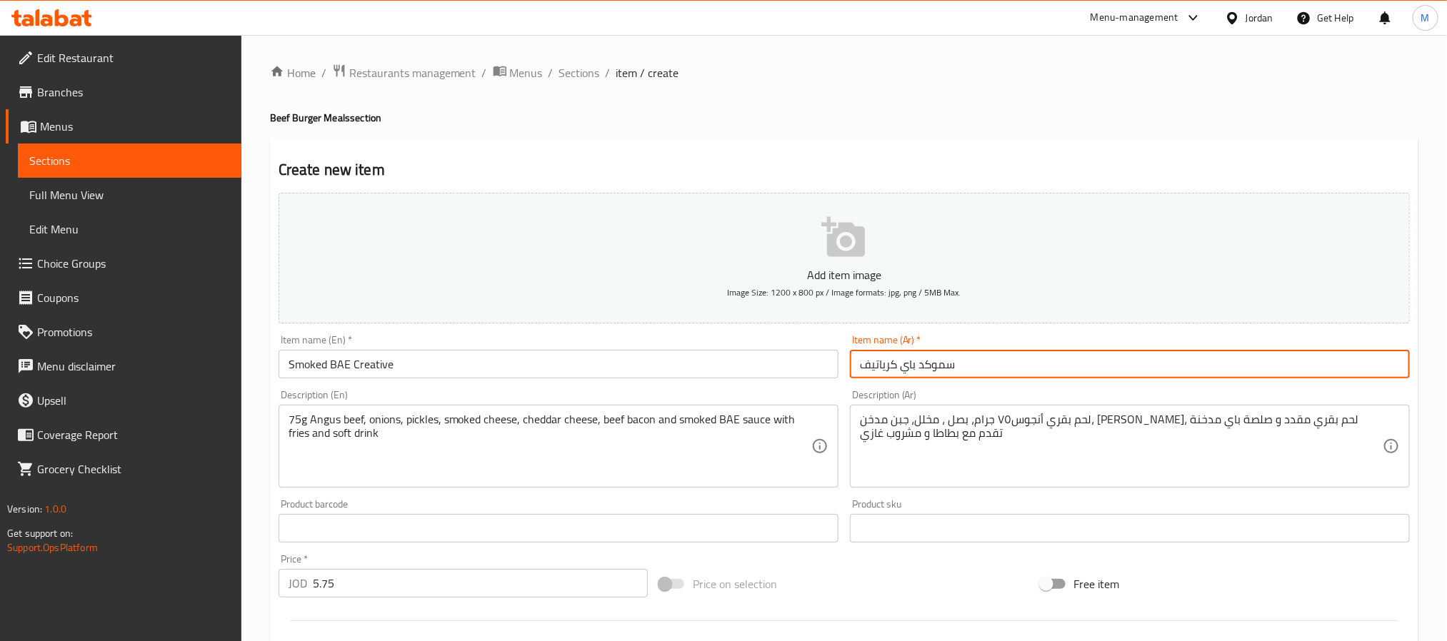
type input "سموكد باي كرياتيف"
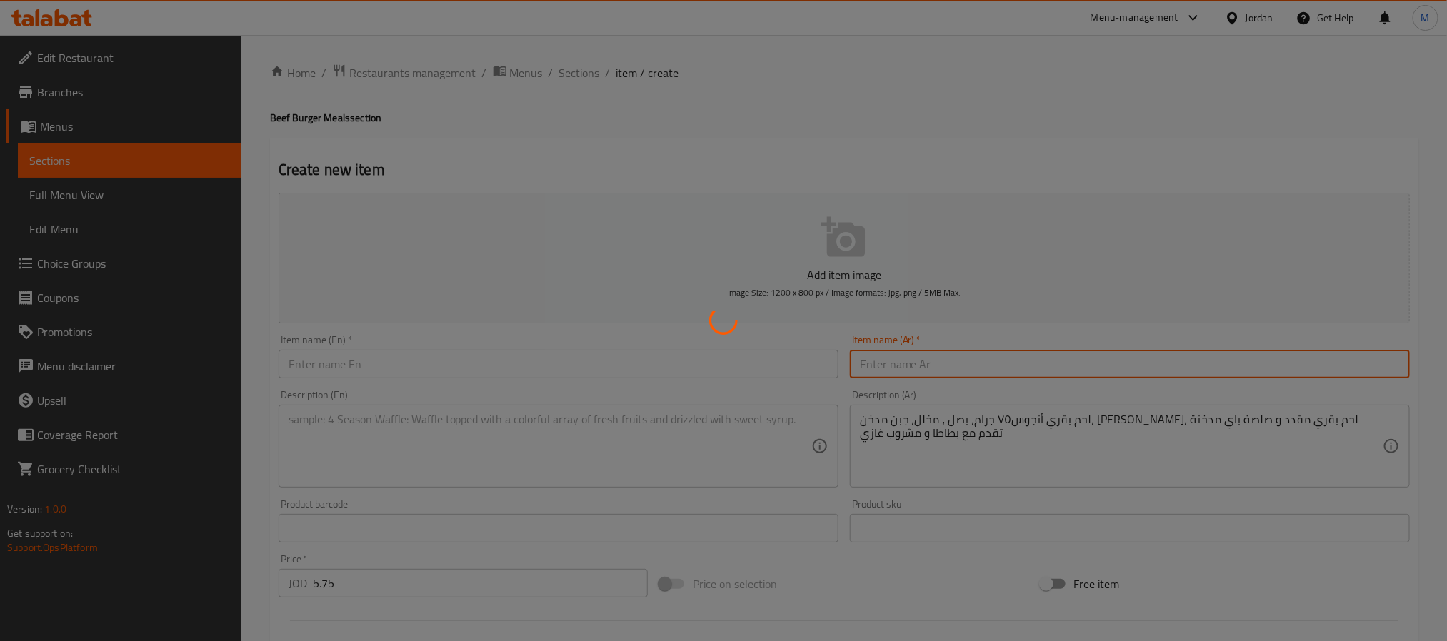
type input "0"
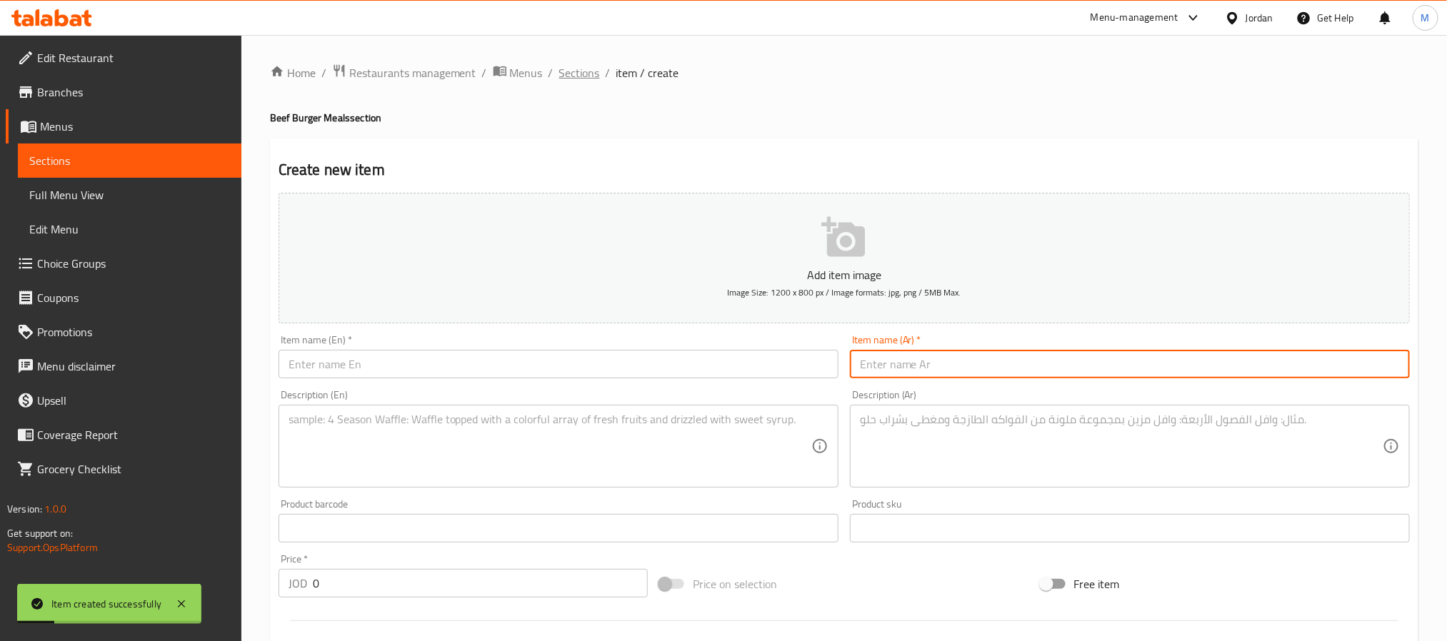
click at [559, 71] on span "Sections" at bounding box center [579, 72] width 41 height 17
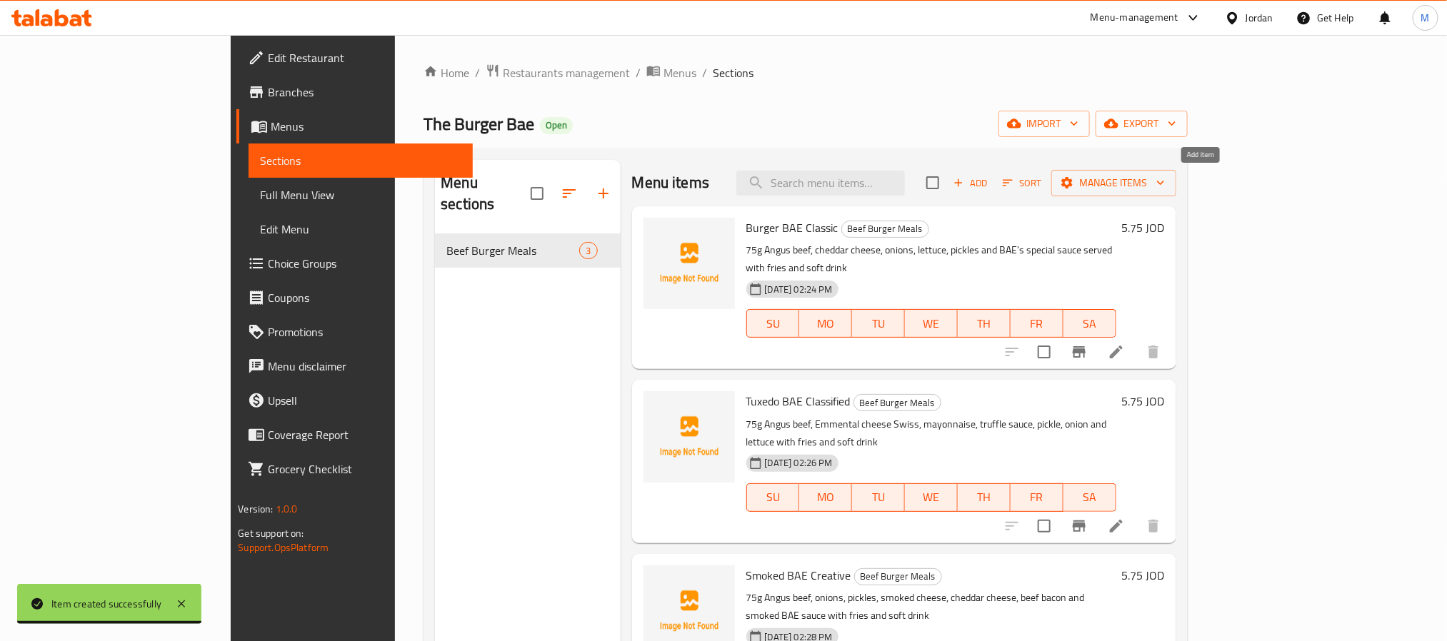
click at [990, 180] on span "Add" at bounding box center [970, 183] width 39 height 16
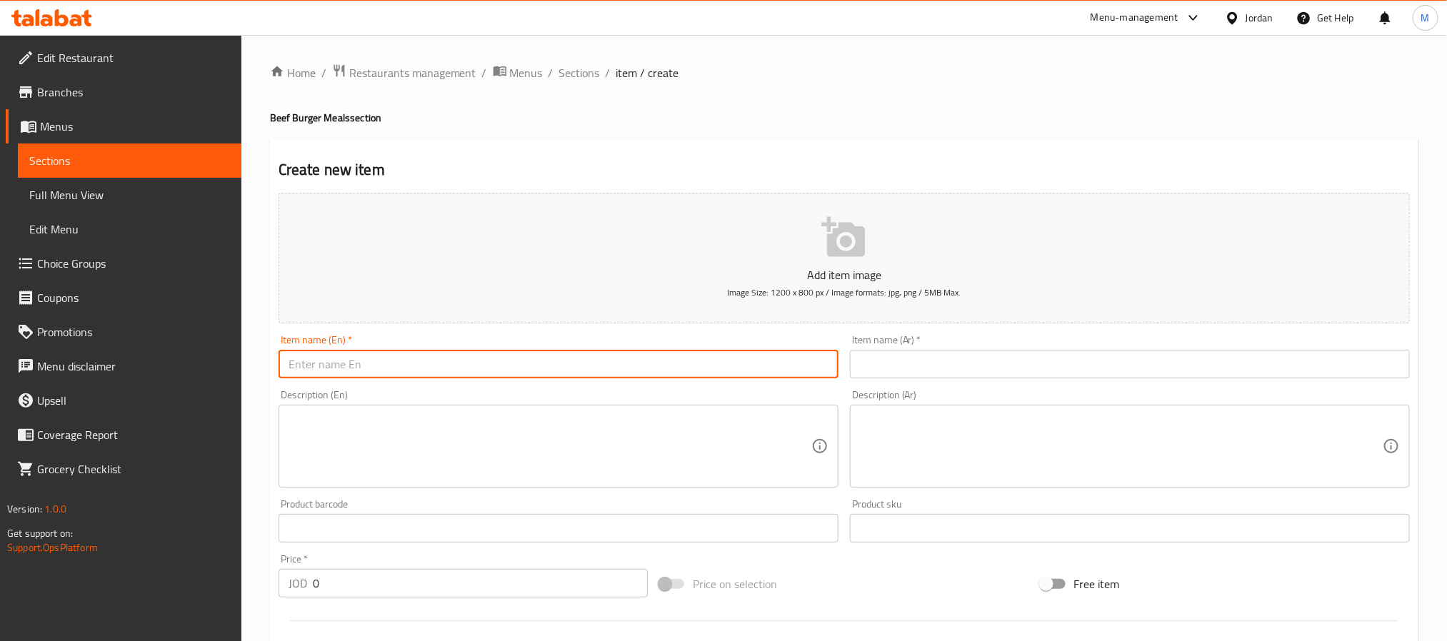
click at [361, 358] on input "text" at bounding box center [558, 364] width 560 height 29
paste input "BAE Explosion Dynamite"
type input "BAE Explosion Dynamite"
click at [455, 589] on input "0" at bounding box center [480, 583] width 335 height 29
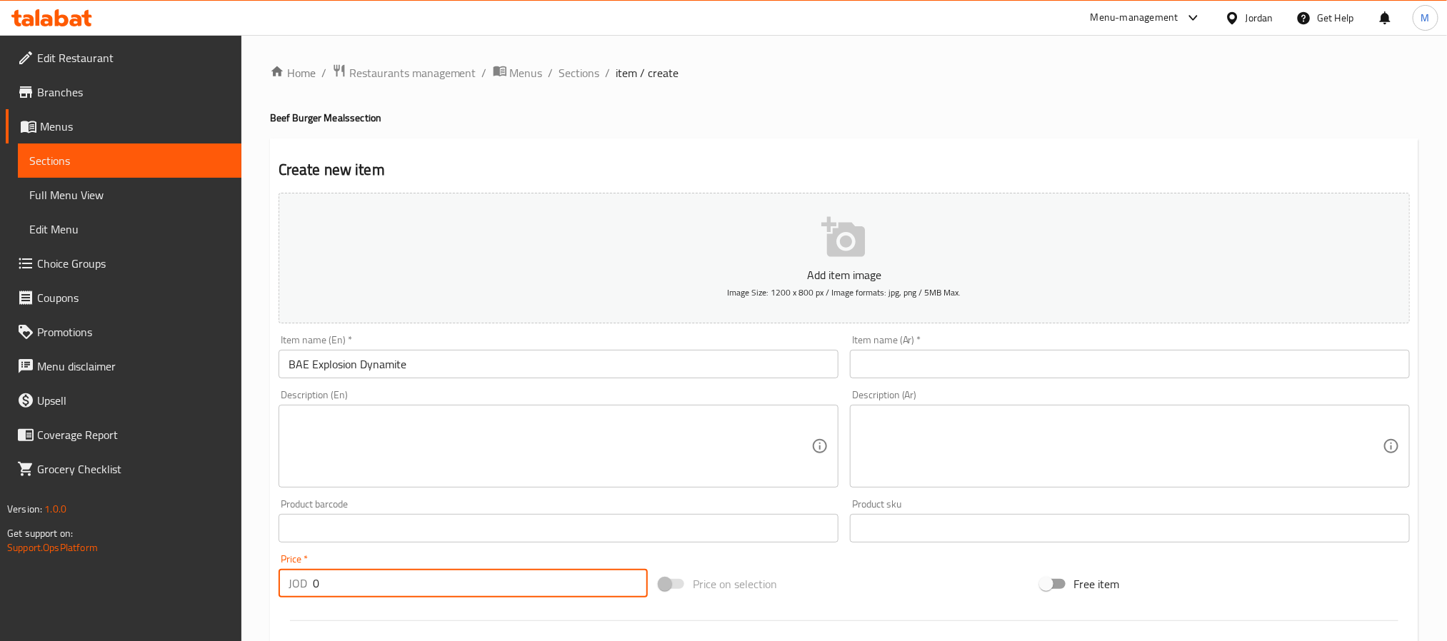
paste input "5.75"
type input "5.75"
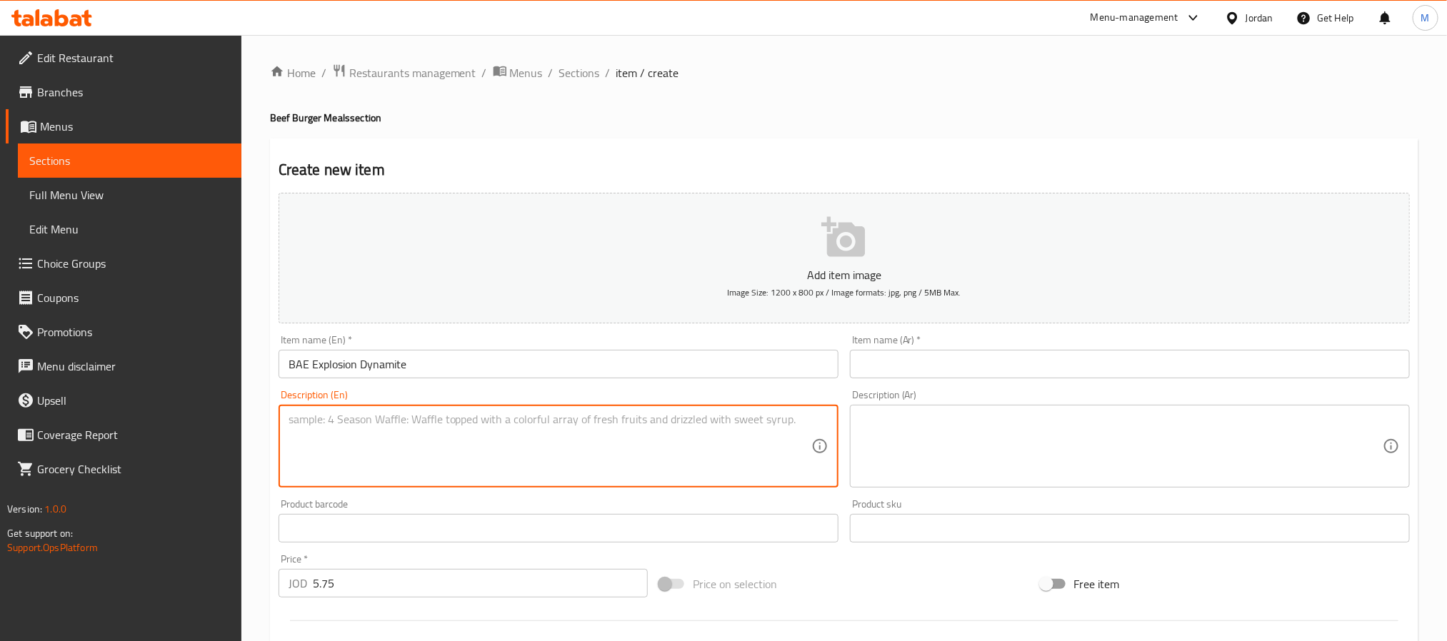
click at [435, 455] on textarea at bounding box center [549, 447] width 523 height 68
paste textarea "75g Angus beef with cheddar cheese, onions, pickles, jalapenos, lettuce, and Kn…"
type textarea "75g Angus beef with cheddar cheese, onions, pickles, jalapenos, lettuce, and Kn…"
click at [947, 416] on textarea at bounding box center [1121, 447] width 523 height 68
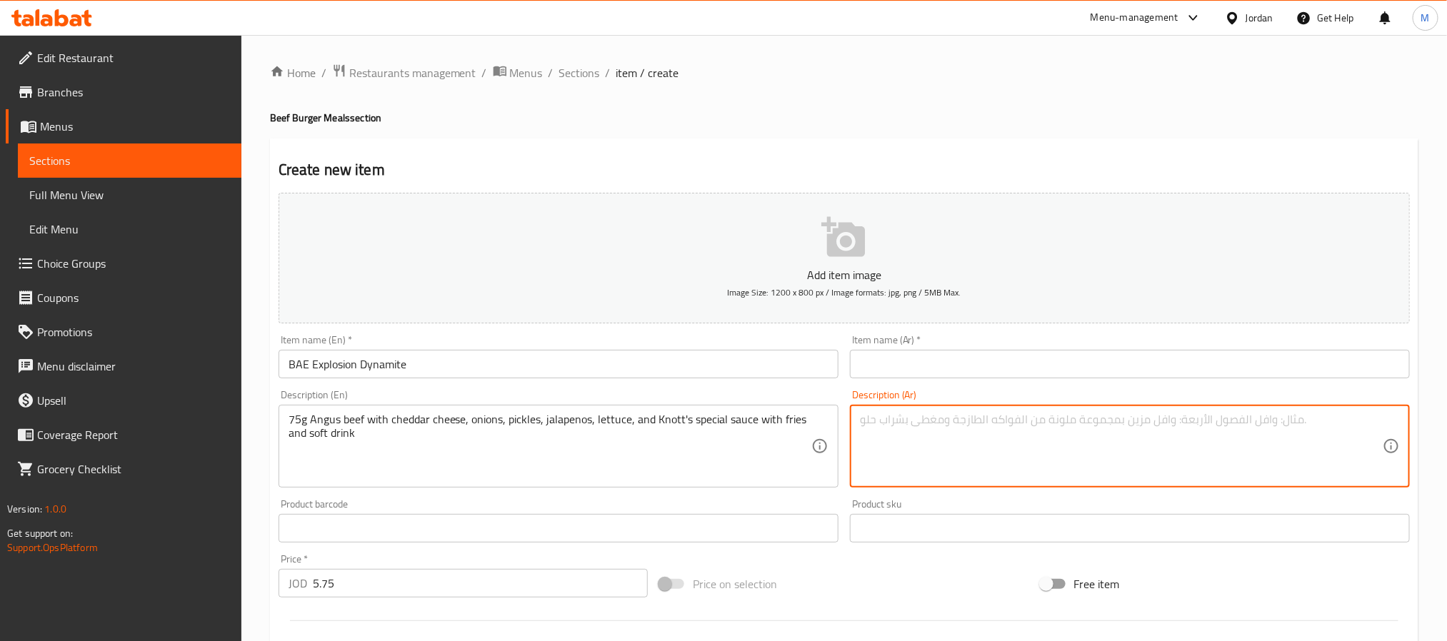
paste textarea "لحم بقري٧٥ جرام أنجوس مع [PERSON_NAME]، بصل، مخلل، هالبينو، خس و صلصة نوت الخاص…"
type textarea "لحم بقري٧٥ جرام أنجوس مع [PERSON_NAME]، بصل، مخلل، هالبينو، خس و صلصة نوت الخاص…"
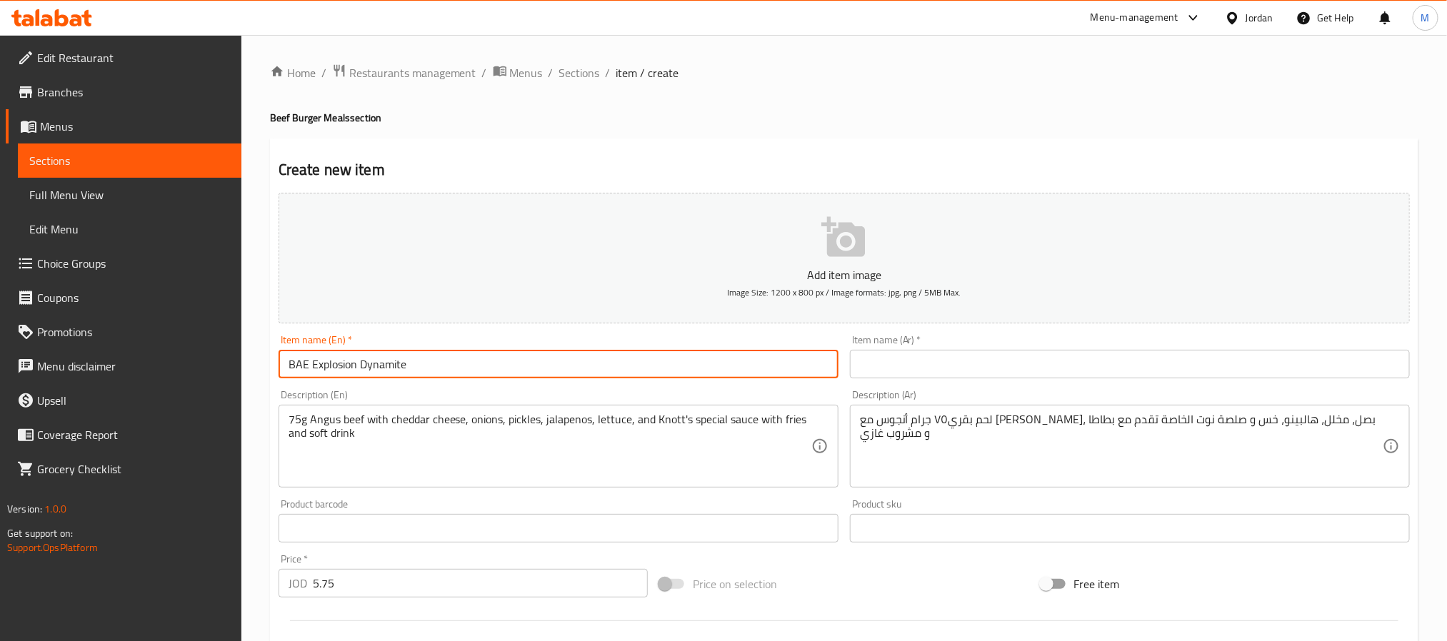
click at [724, 356] on input "BAE Explosion Dynamite" at bounding box center [558, 364] width 560 height 29
click at [971, 358] on input "text" at bounding box center [1130, 364] width 560 height 29
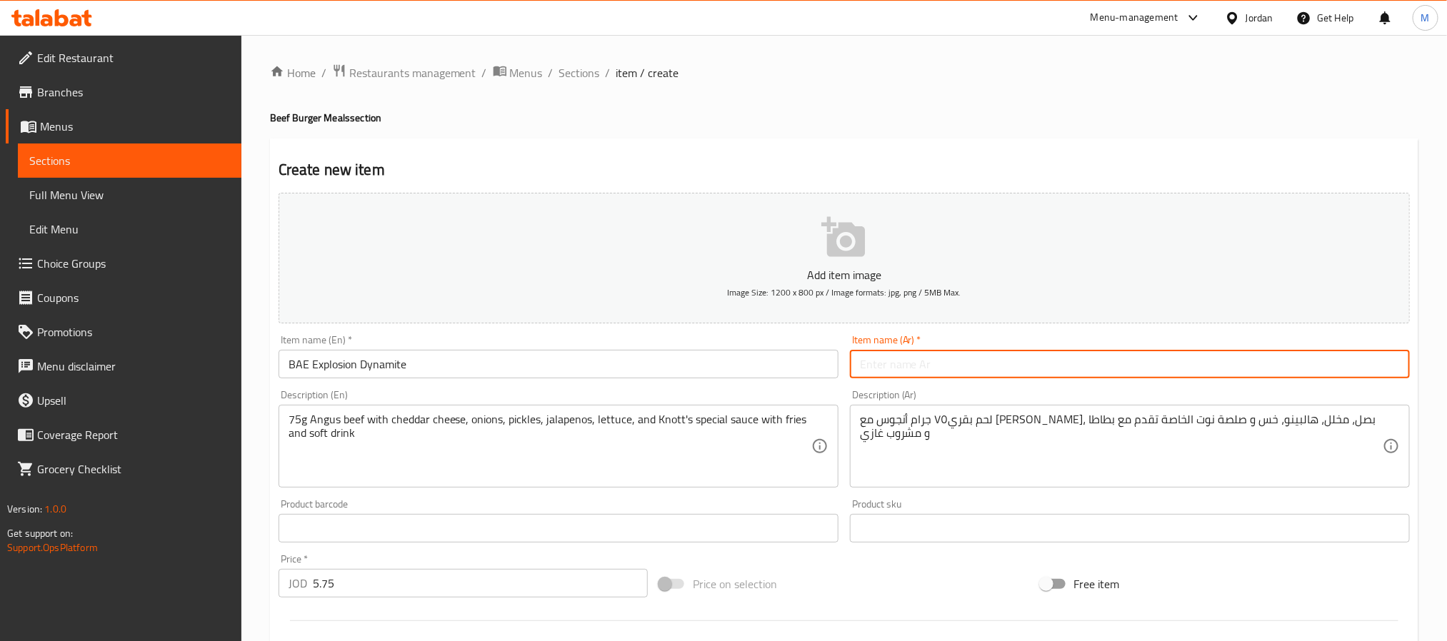
paste input "بي ايه اي انفجار الديناميت"
drag, startPoint x: 896, startPoint y: 364, endPoint x: 1224, endPoint y: 349, distance: 328.1
click at [1224, 349] on div "Item name (Ar)   * بي ايه اي انفجار الديناميت Item name (Ar) *" at bounding box center [1130, 357] width 560 height 44
type input "باي اكسبلوجن ديناميت"
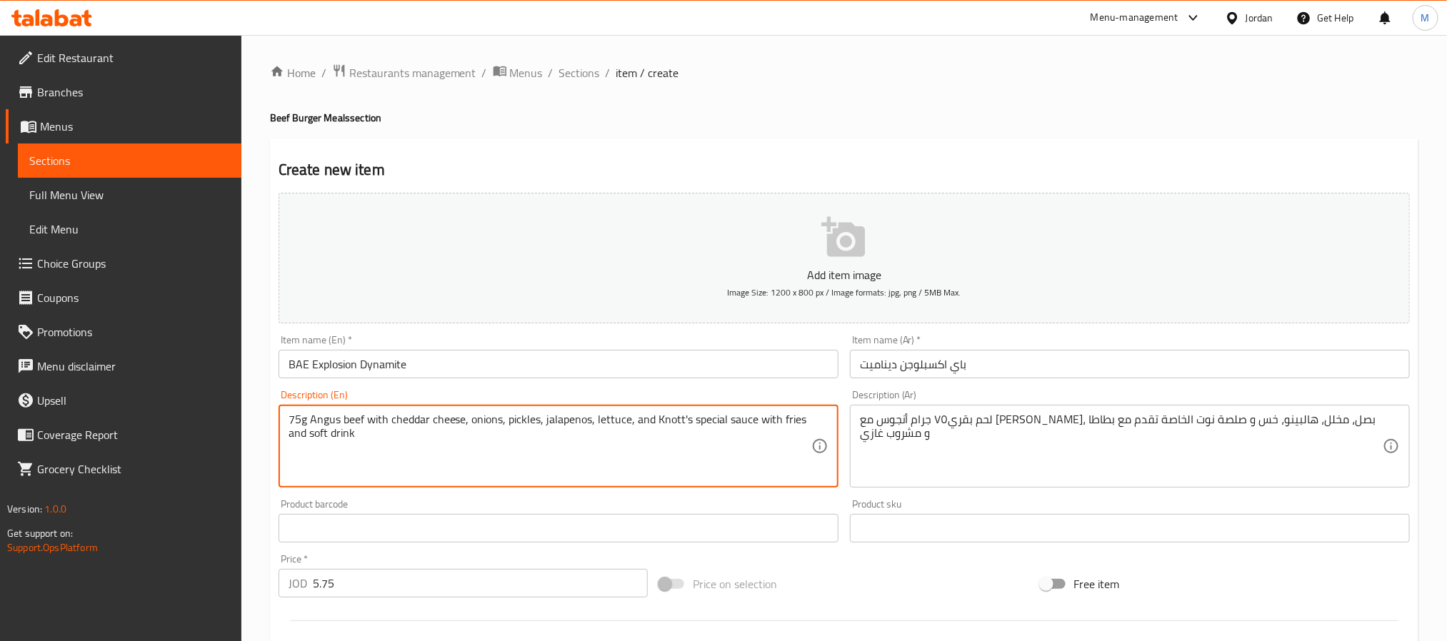
click at [519, 423] on textarea "75g Angus beef with cheddar cheese, onions, pickles, jalapenos, lettuce, and Kn…" at bounding box center [549, 447] width 523 height 68
click at [596, 429] on textarea "75g Angus beef with cheddar cheese, onions, pickles, jalapenos, lettuce, and Kn…" at bounding box center [549, 447] width 523 height 68
click at [673, 423] on textarea "75g Angus beef with cheddar cheese, onions, pickles, jalapenos, lettuce, and Kn…" at bounding box center [549, 447] width 523 height 68
click at [760, 427] on textarea "75g Angus beef with cheddar cheese, onions, pickles, jalapenos, lettuce, and Kn…" at bounding box center [549, 447] width 523 height 68
click at [730, 422] on textarea "75g Angus beef with cheddar cheese, onions, pickles, jalapenos, lettuce, and Kn…" at bounding box center [549, 447] width 523 height 68
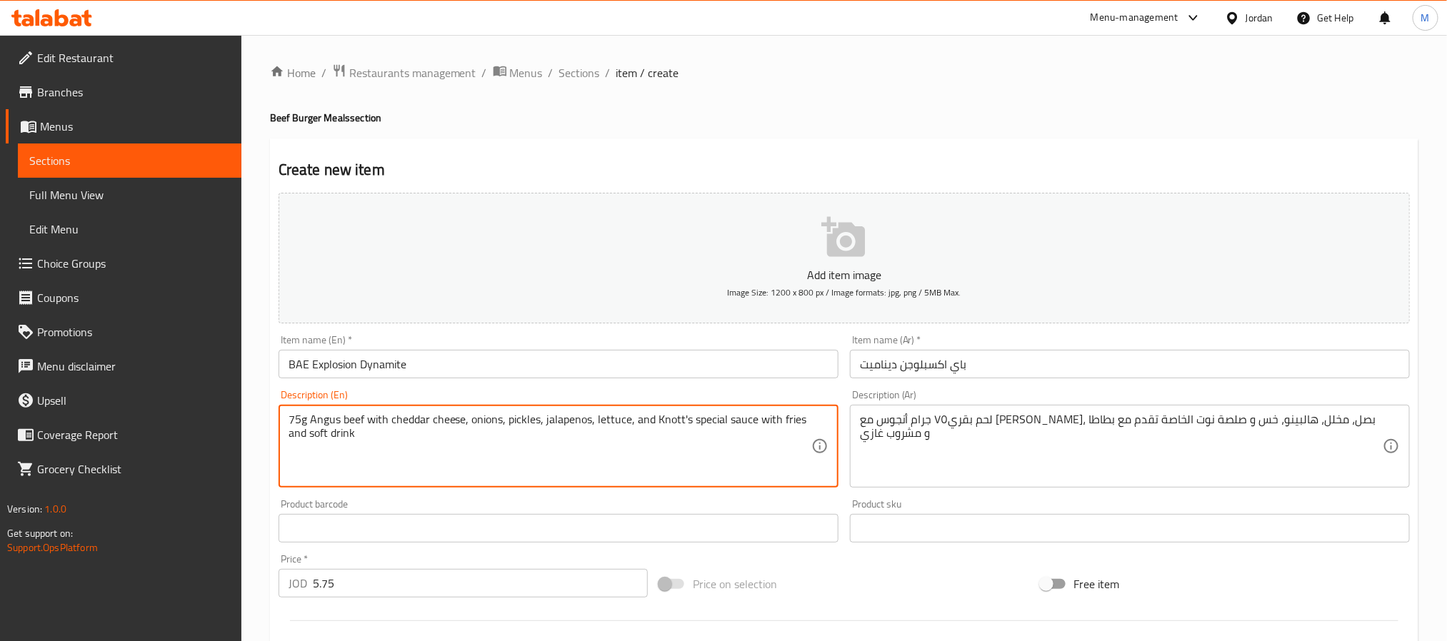
click at [671, 426] on textarea "75g Angus beef with cheddar cheese, onions, pickles, jalapenos, lettuce, and Kn…" at bounding box center [549, 447] width 523 height 68
click at [699, 361] on input "BAE Explosion Dynamite" at bounding box center [558, 364] width 560 height 29
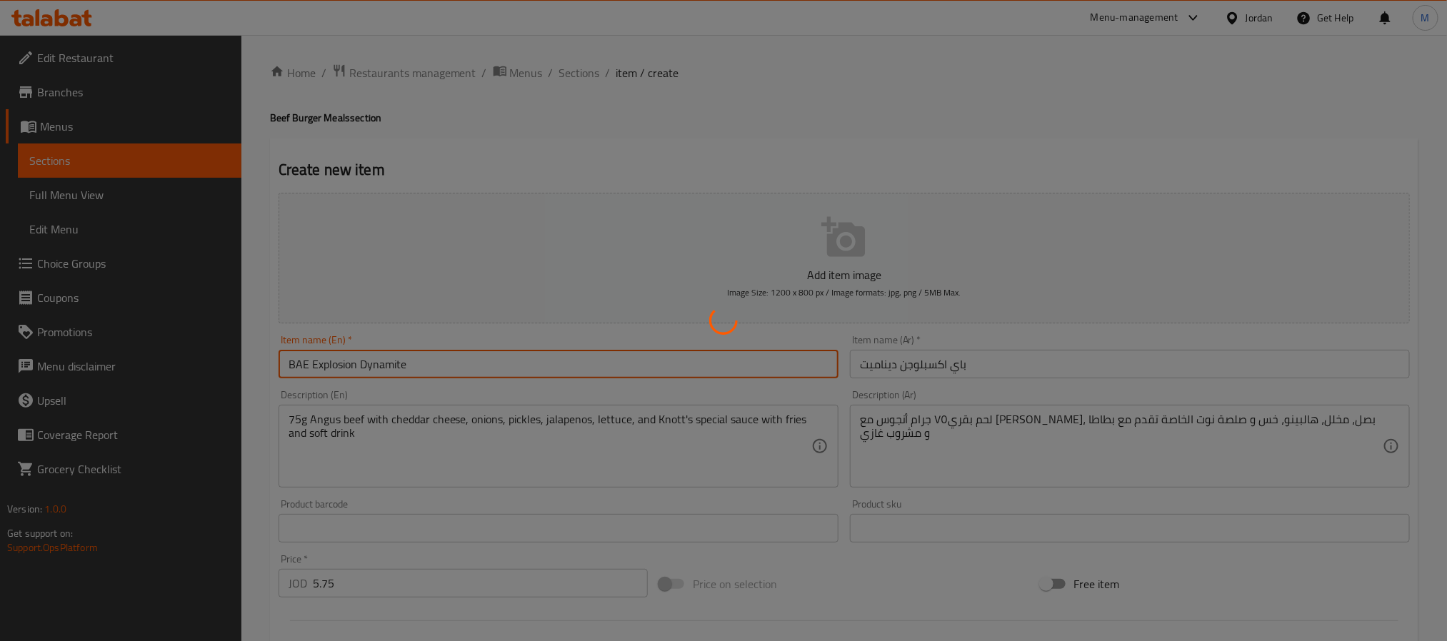
type input "0"
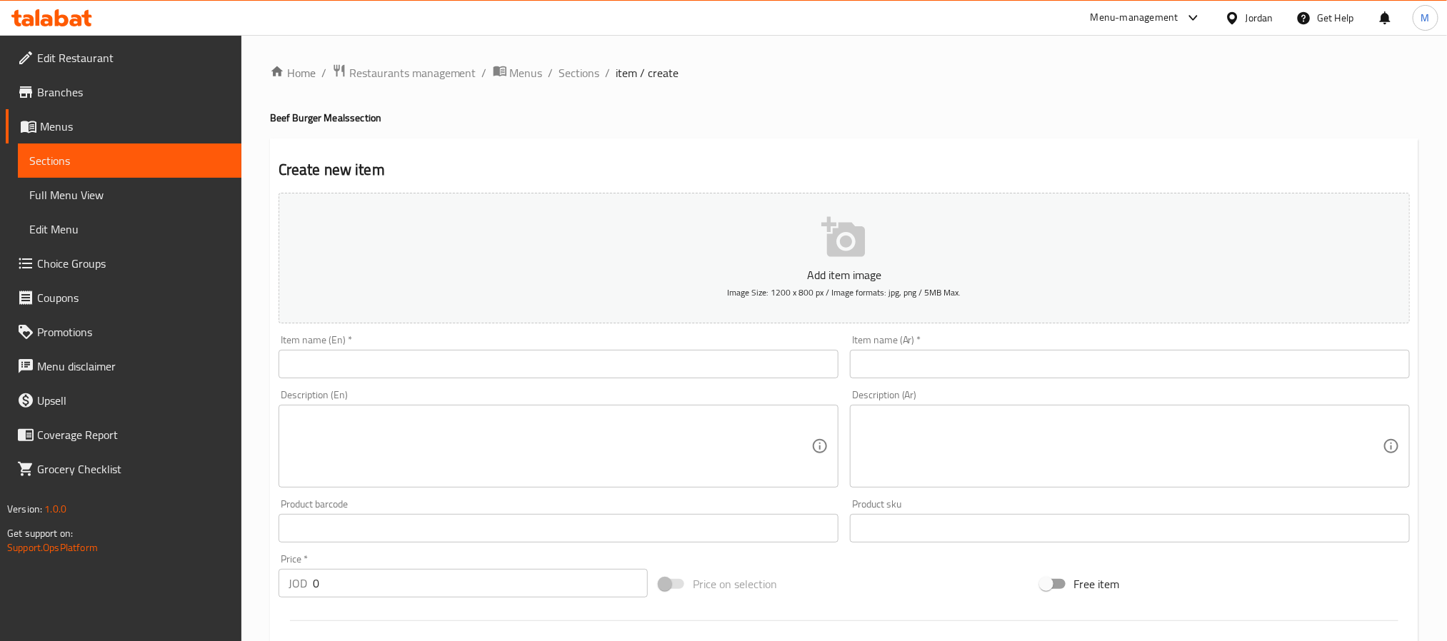
click at [118, 56] on span "Edit Restaurant" at bounding box center [133, 57] width 193 height 17
